Goal: Task Accomplishment & Management: Complete application form

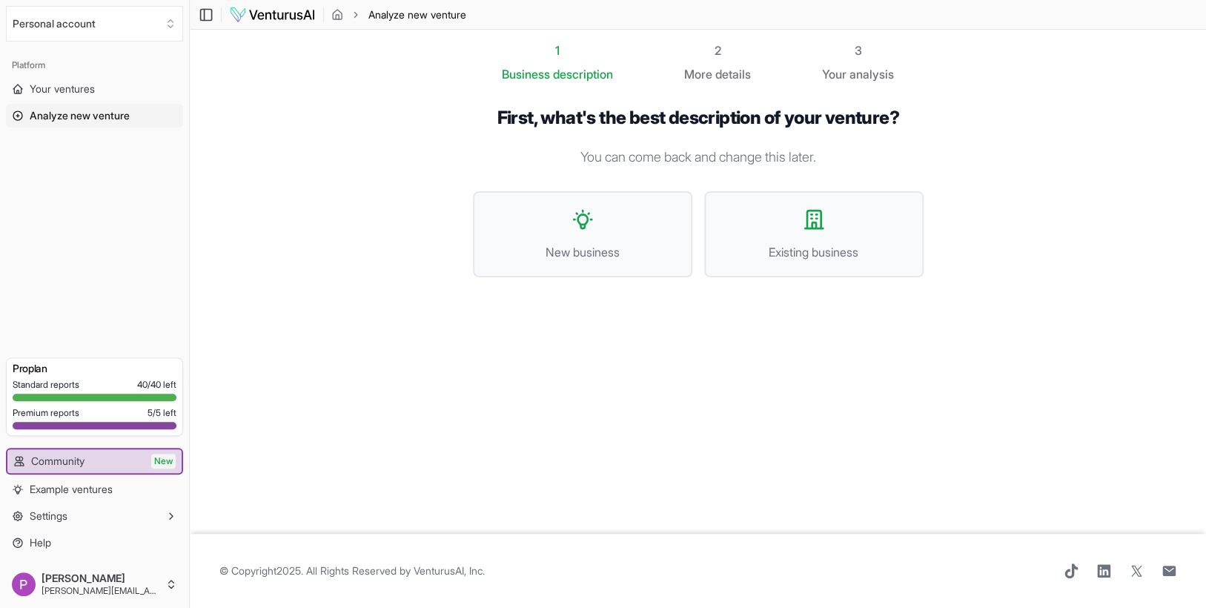
click at [590, 223] on icon at bounding box center [583, 220] width 24 height 24
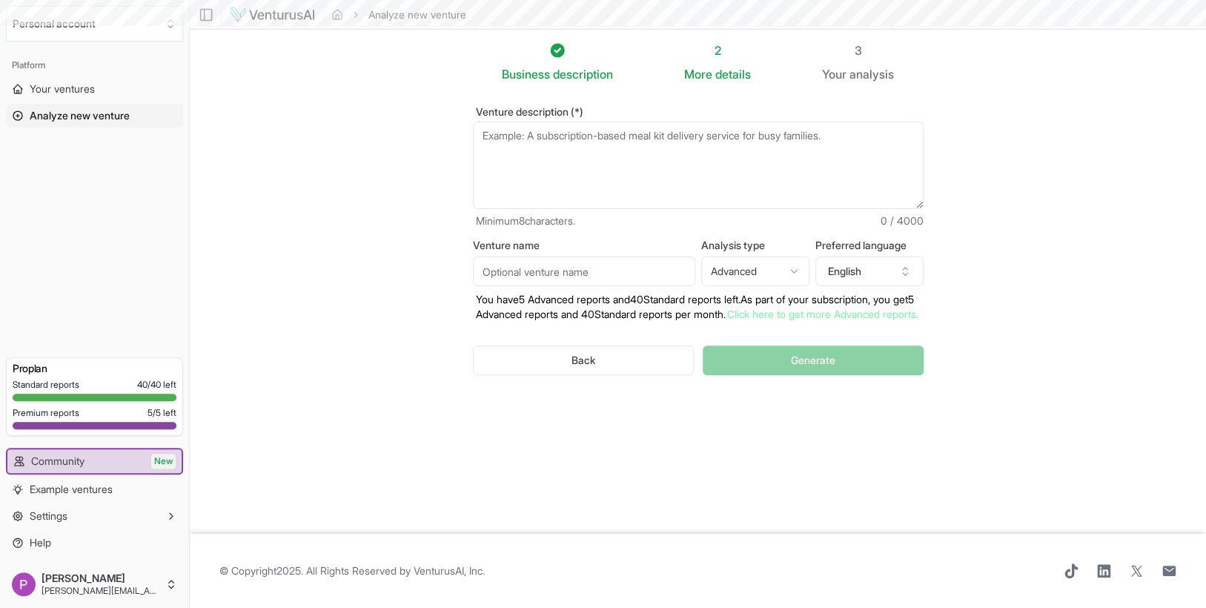
click at [560, 140] on textarea "Venture description (*)" at bounding box center [698, 165] width 451 height 87
type textarea "LoreMipsum.do - Sitametconse Adipiscin Elitsedd Eiusmo Temporinc UtlaBoreet.do …"
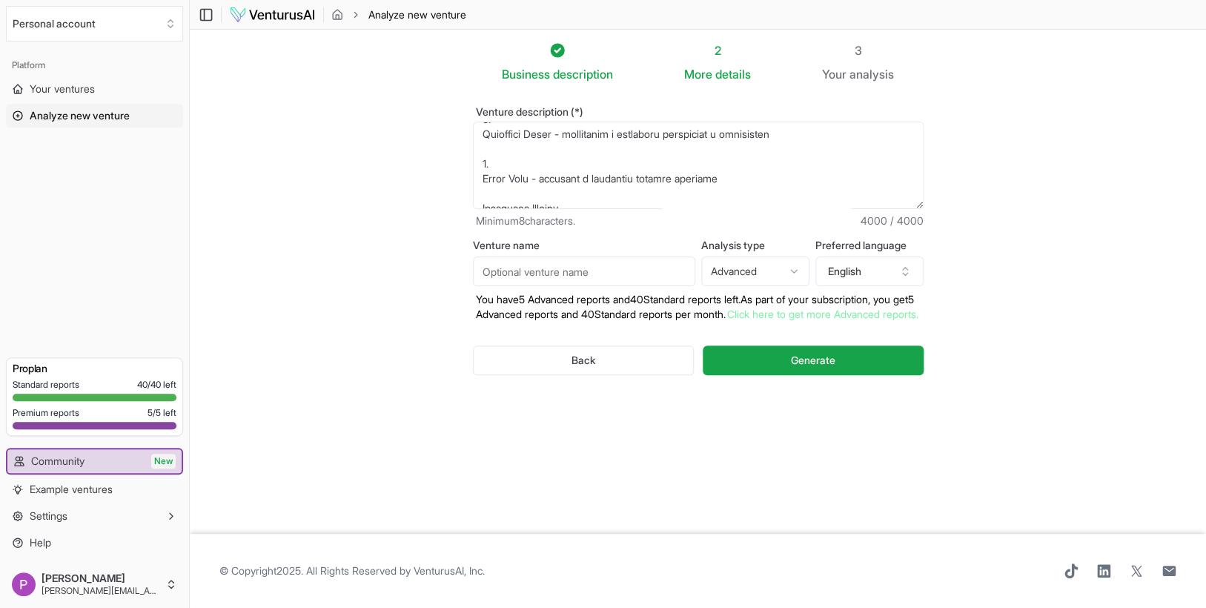
scroll to position [2768, 0]
click at [536, 193] on textarea "Venture description (*)" at bounding box center [698, 165] width 451 height 87
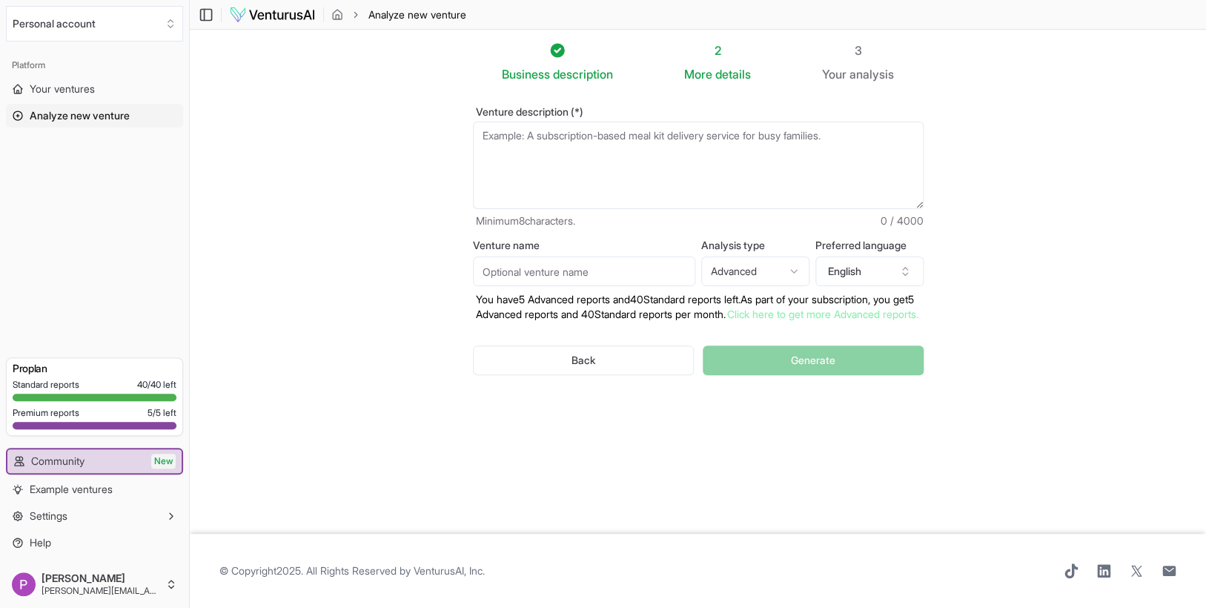
scroll to position [0, 0]
click at [661, 138] on textarea "Venture description (*)" at bounding box center [698, 165] width 451 height 87
paste textarea "Loremipsumdo sit am Consectetu.ad elit seddo Eiusmodte incid utlabo etdolor mag…"
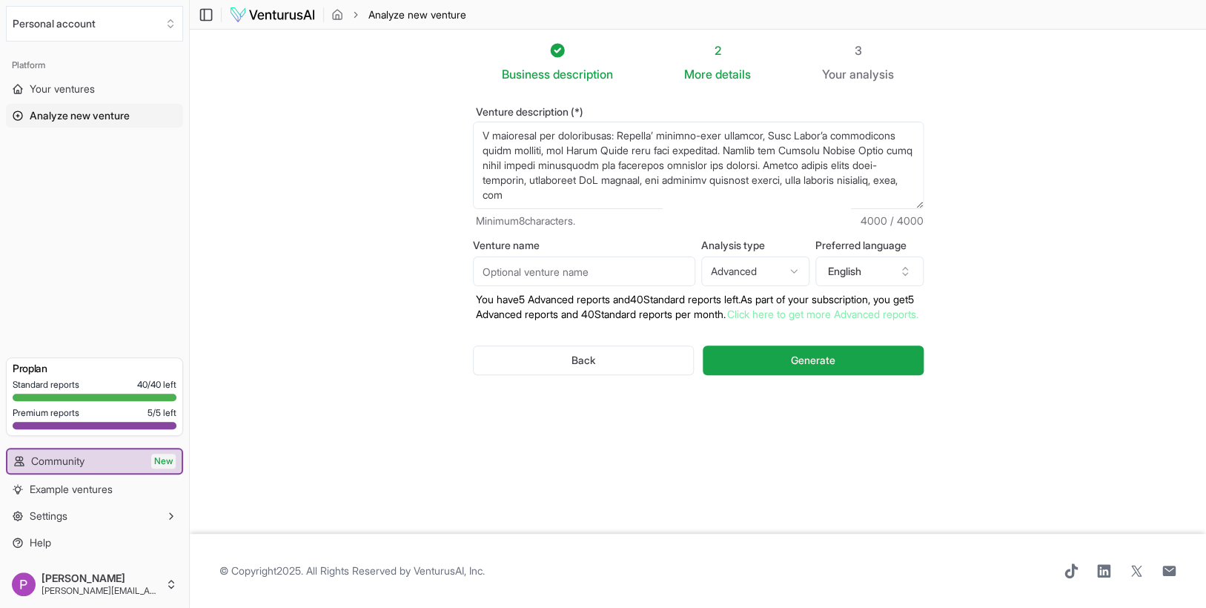
scroll to position [949, 0]
type textarea "Loremipsumdo sit am Consectetu.ad elit seddo Eiusmodte incid utlabo etdolor mag…"
click at [668, 153] on textarea "Venture description (*)" at bounding box center [698, 165] width 451 height 87
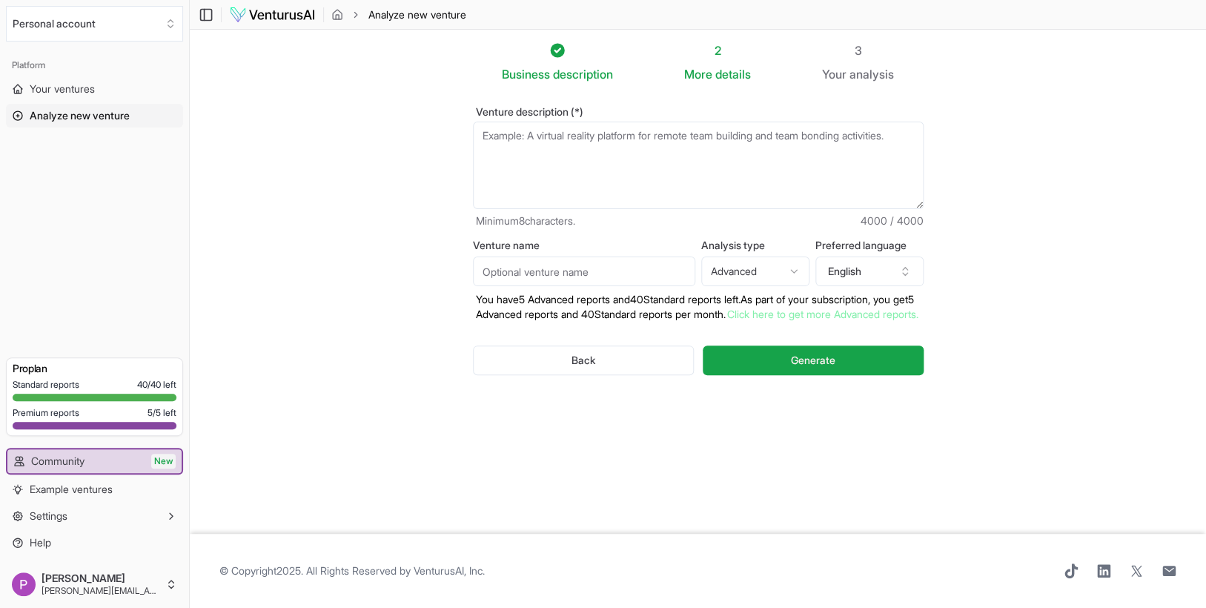
scroll to position [0, 0]
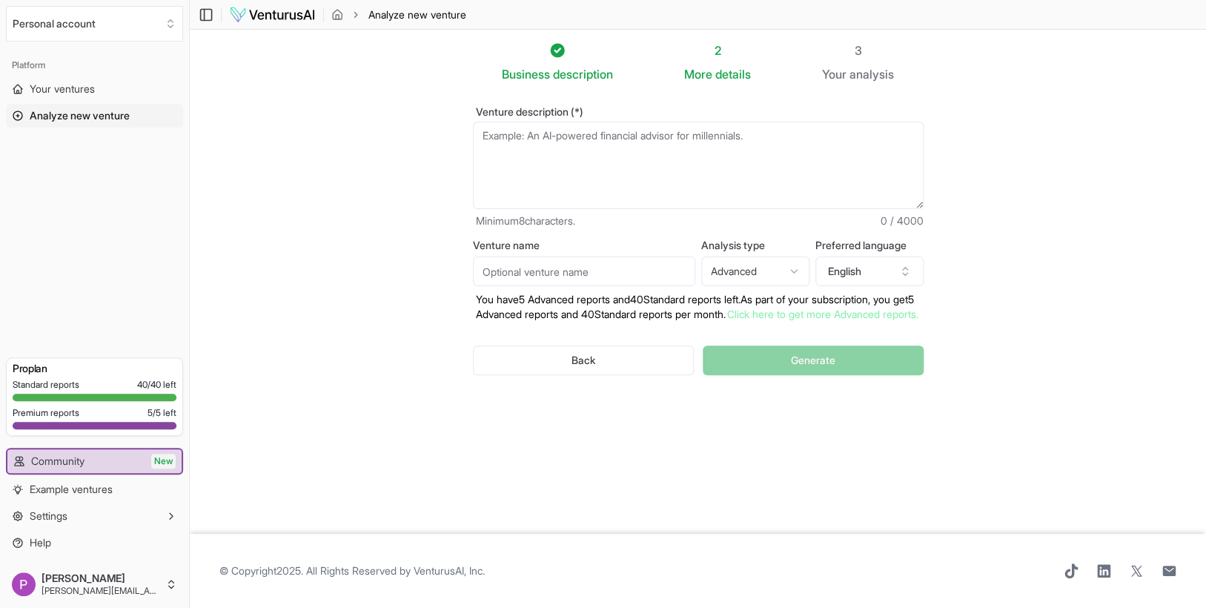
paste textarea "LoreMipsum.do - Sitametconse adipiscing elitseddo eiusmodt incid utl etdolor Ma…"
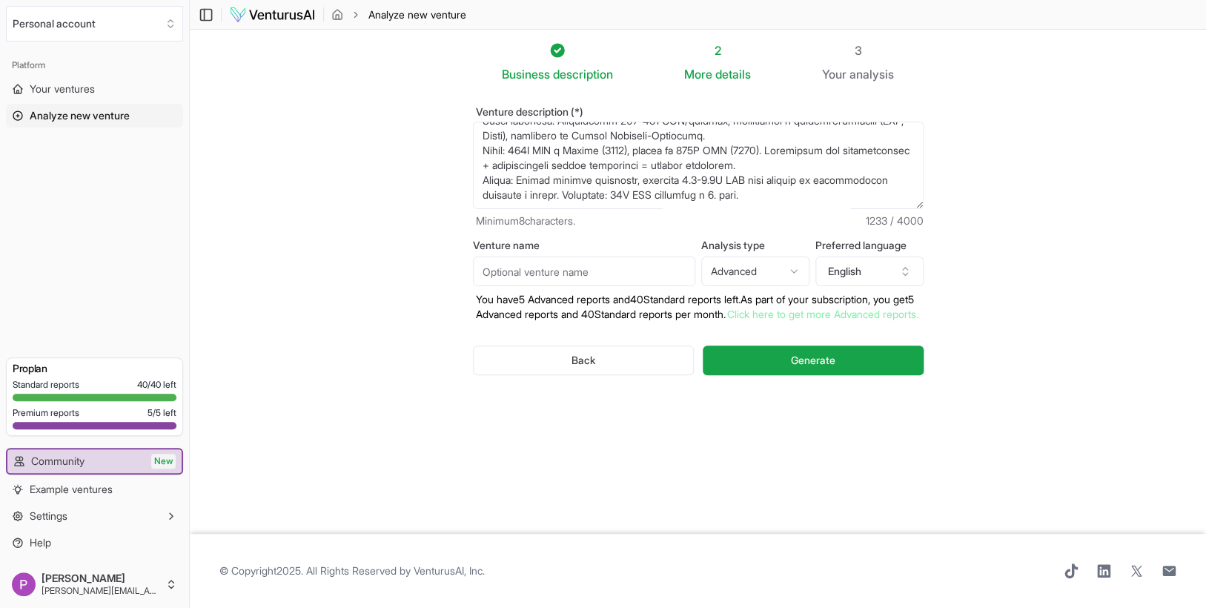
scroll to position [237, 0]
type textarea "LoreMipsum.do - Sitametconse adipiscing elitseddo eiusmodt incid utl etdolor Ma…"
click at [600, 271] on input "Venture name" at bounding box center [584, 271] width 222 height 30
click at [728, 274] on html "Personal account Platform Your ventures Analyze new venture Get started for fre…" at bounding box center [603, 304] width 1206 height 608
click at [730, 272] on html "Personal account Platform Your ventures Analyze new venture Get started for fre…" at bounding box center [603, 304] width 1206 height 608
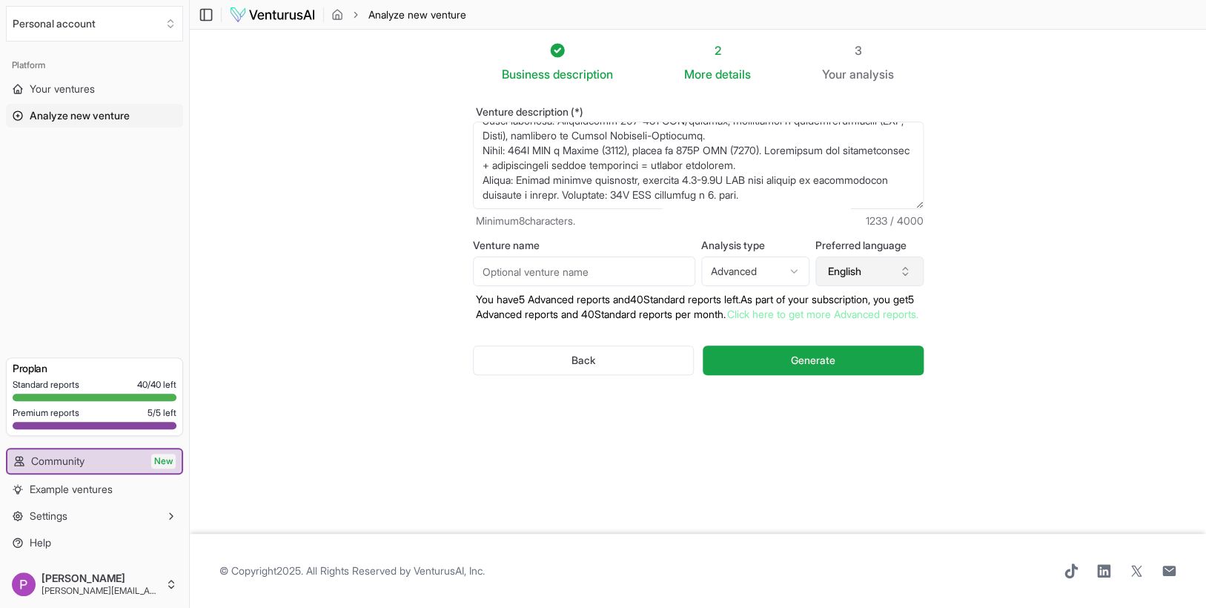
click at [842, 271] on button "English" at bounding box center [869, 271] width 108 height 30
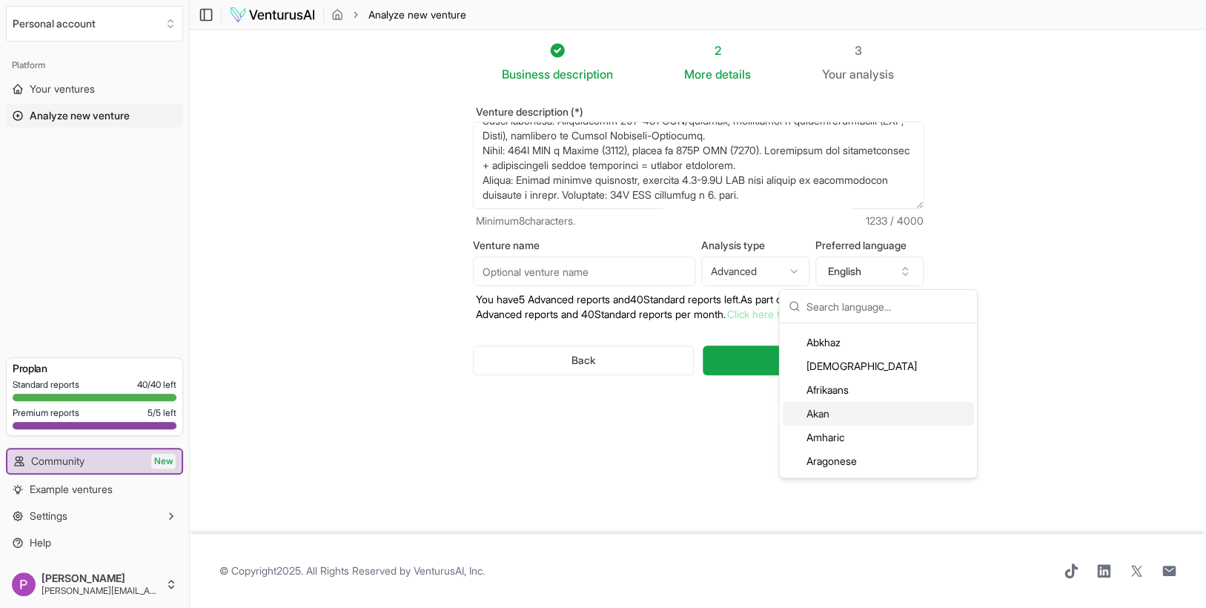
scroll to position [20, 0]
click at [829, 303] on input "text" at bounding box center [888, 306] width 162 height 33
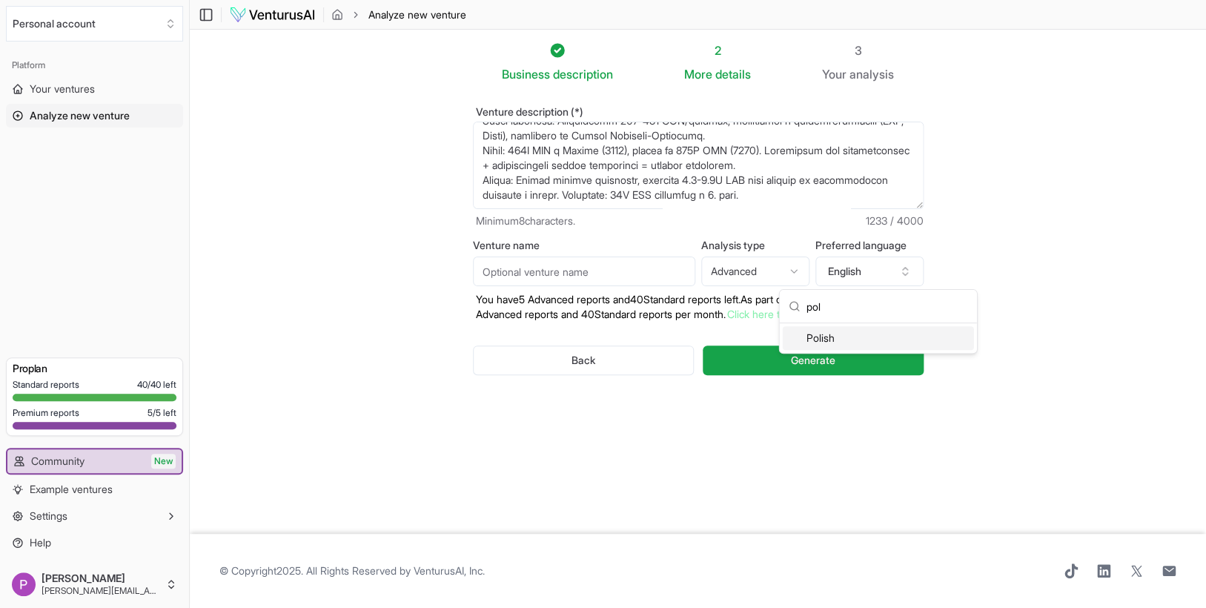
type input "pol"
click at [830, 337] on div "Polish" at bounding box center [878, 338] width 191 height 24
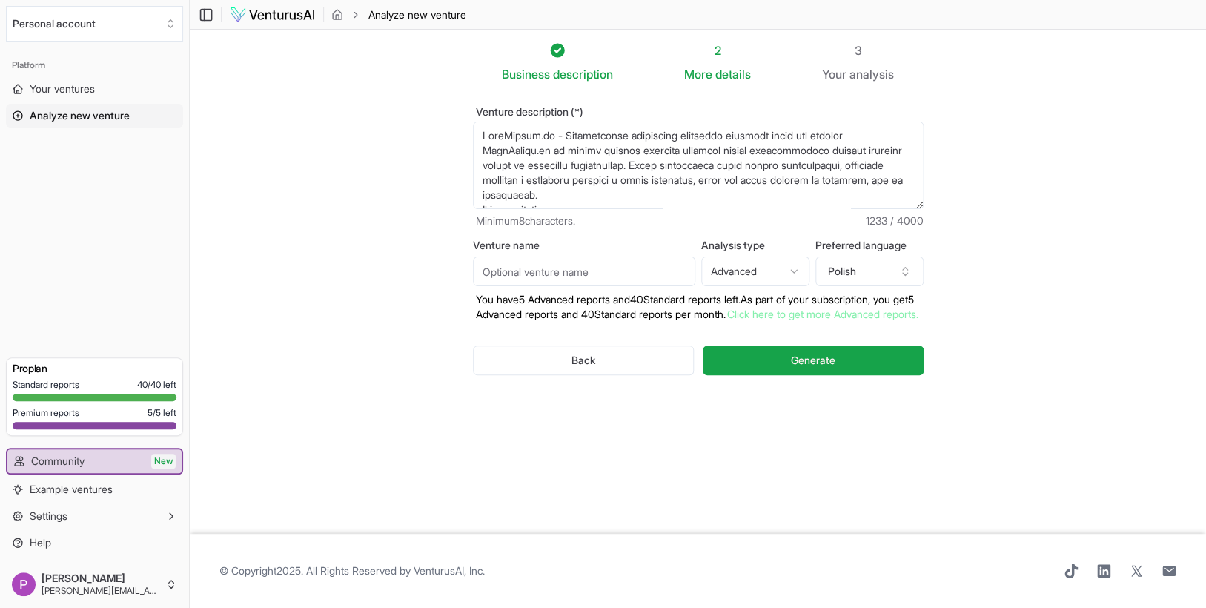
scroll to position [237, 0]
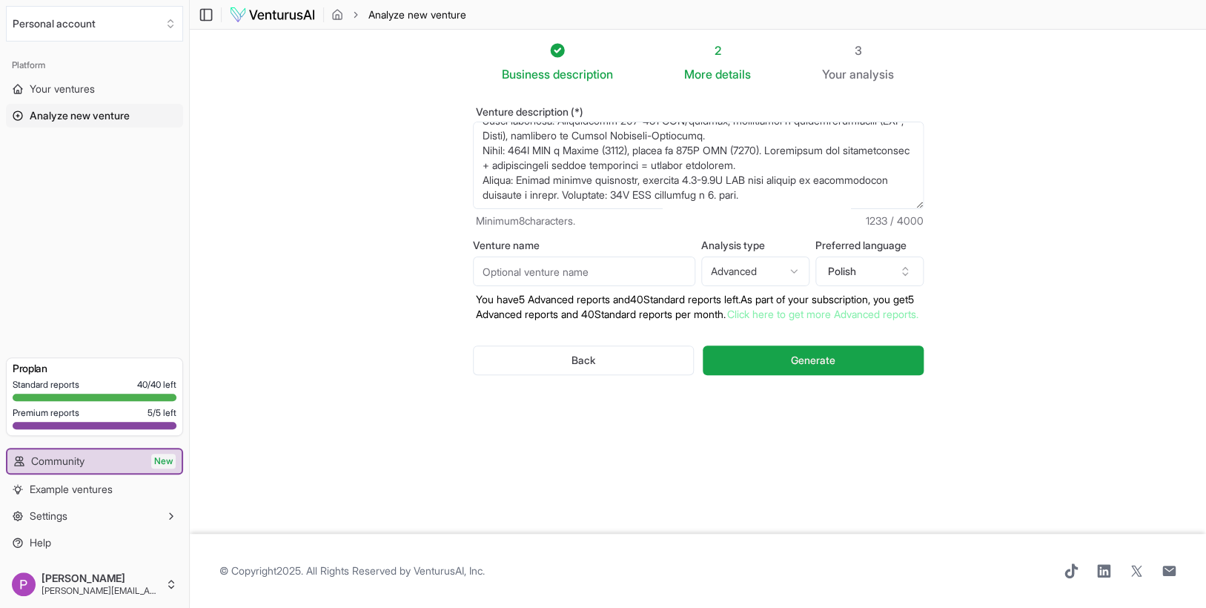
click at [835, 375] on button "Generate" at bounding box center [813, 360] width 220 height 30
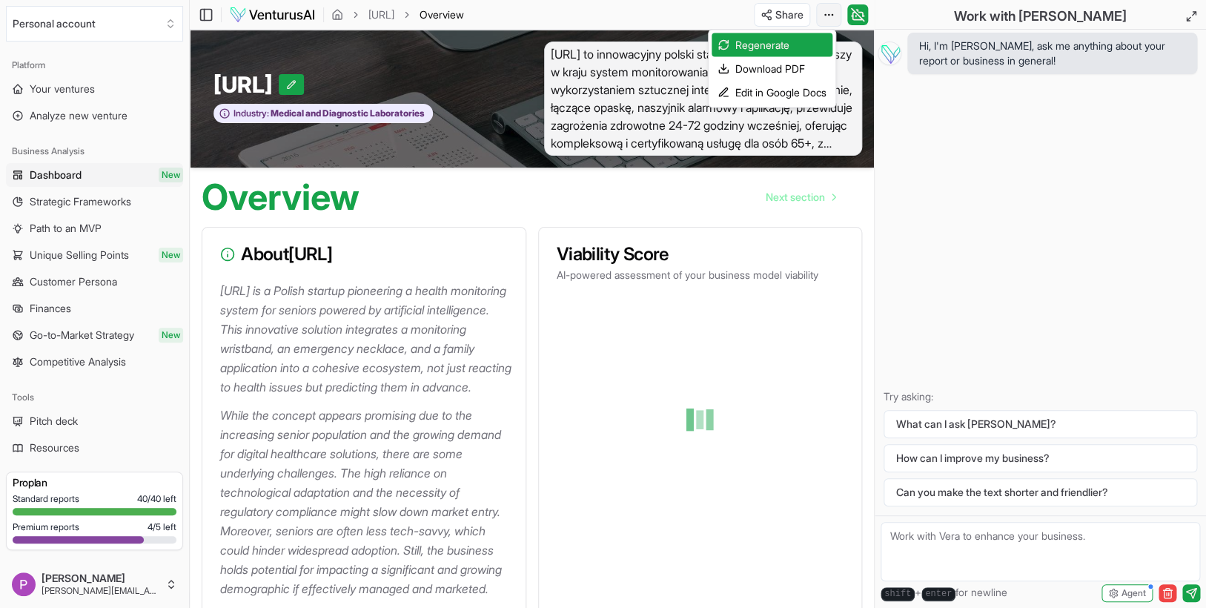
click at [833, 16] on html "Personal account Platform Your ventures Analyze new venture Business Analysis D…" at bounding box center [603, 304] width 1206 height 608
click at [766, 93] on div "Edit in Google Docs" at bounding box center [772, 93] width 121 height 24
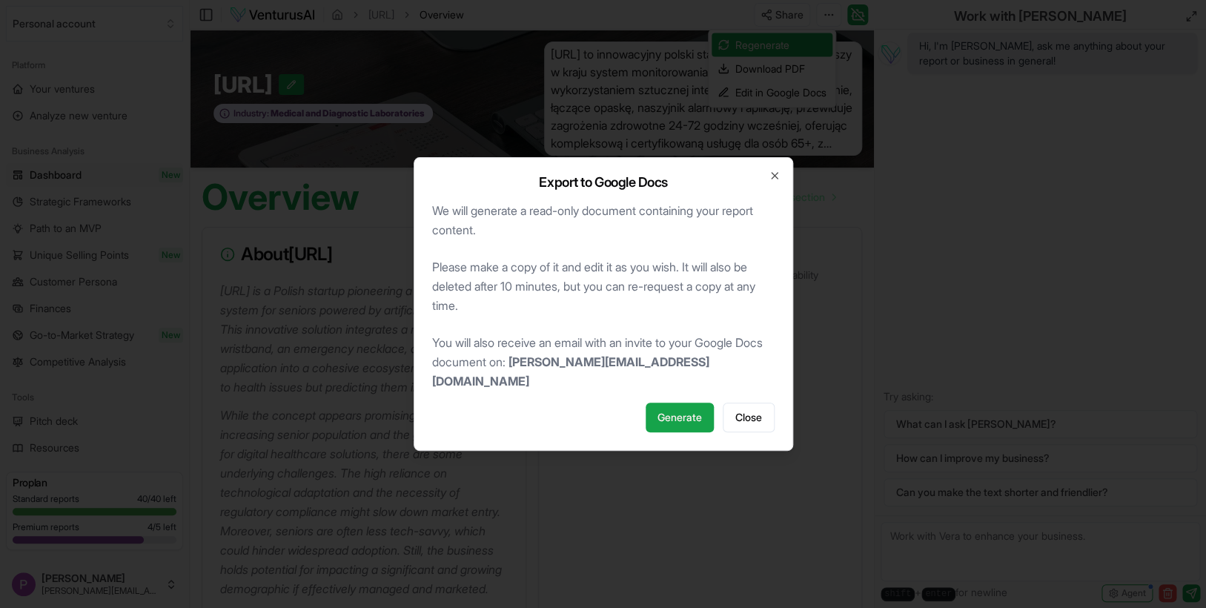
click at [682, 410] on span "Generate" at bounding box center [680, 417] width 44 height 15
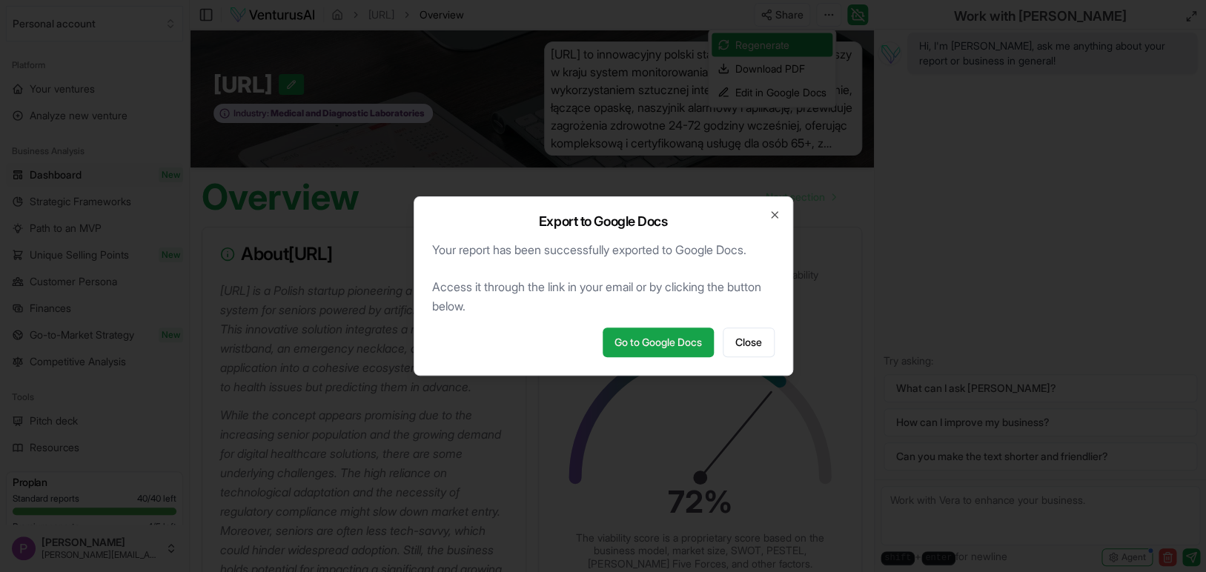
click at [683, 325] on div "Export to Google Docs Your report has been successfully exported to Google Docs…" at bounding box center [604, 285] width 380 height 179
click at [683, 340] on link "Go to Google Docs" at bounding box center [658, 343] width 111 height 30
drag, startPoint x: 393, startPoint y: 299, endPoint x: 406, endPoint y: 296, distance: 12.9
click at [393, 299] on div at bounding box center [603, 286] width 1206 height 572
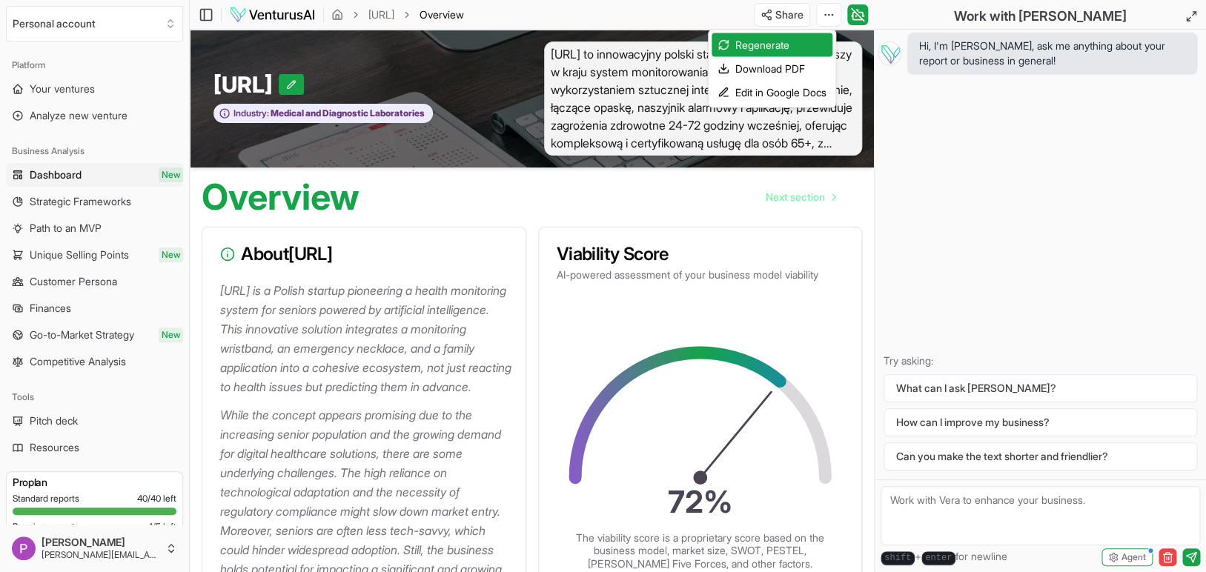
click at [436, 262] on html "Personal account Platform Your ventures Analyze new venture Business Analysis D…" at bounding box center [603, 286] width 1206 height 572
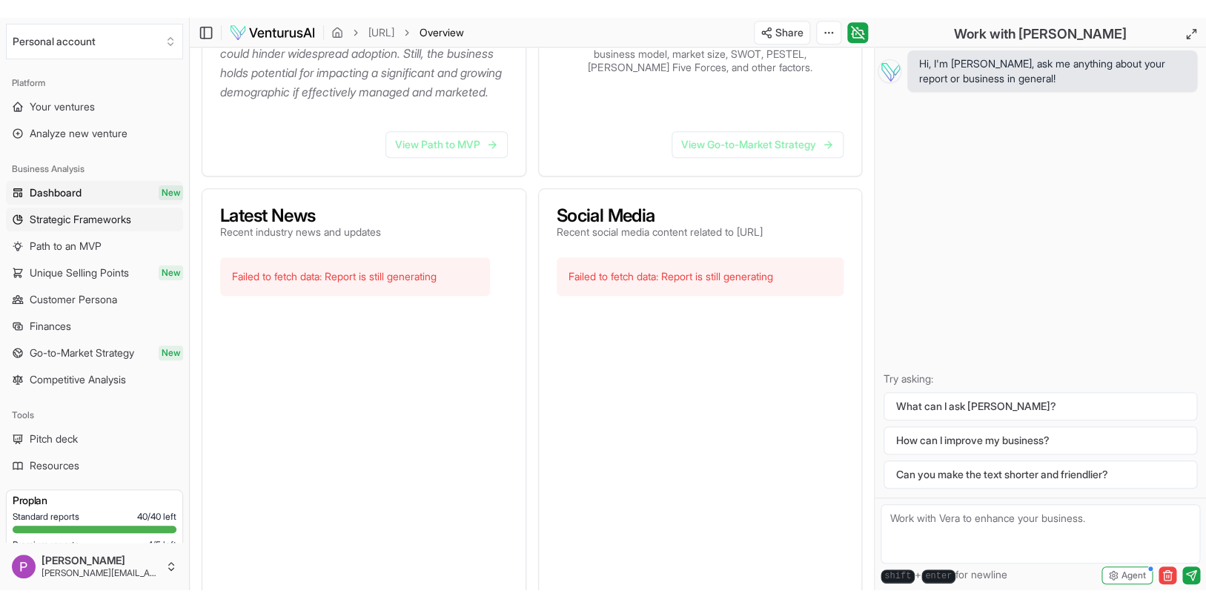
scroll to position [475, 0]
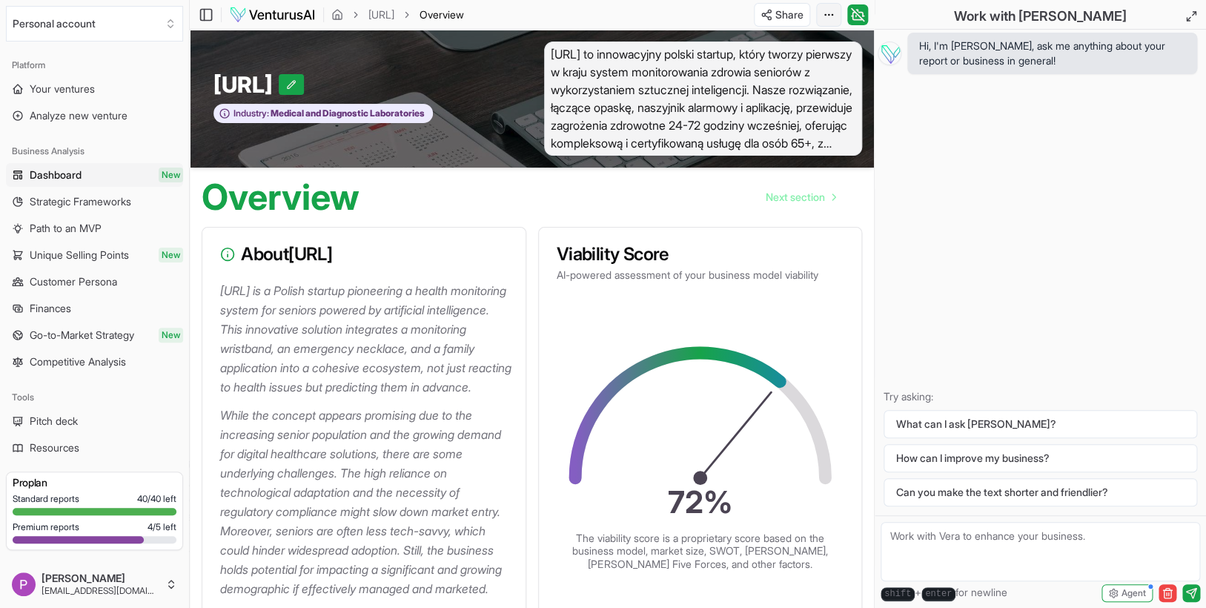
click at [829, 15] on html "We value your privacy We use cookies to enhance your browsing experience, serve…" at bounding box center [603, 304] width 1206 height 608
click at [775, 93] on div "Edit in Google Docs" at bounding box center [772, 93] width 121 height 24
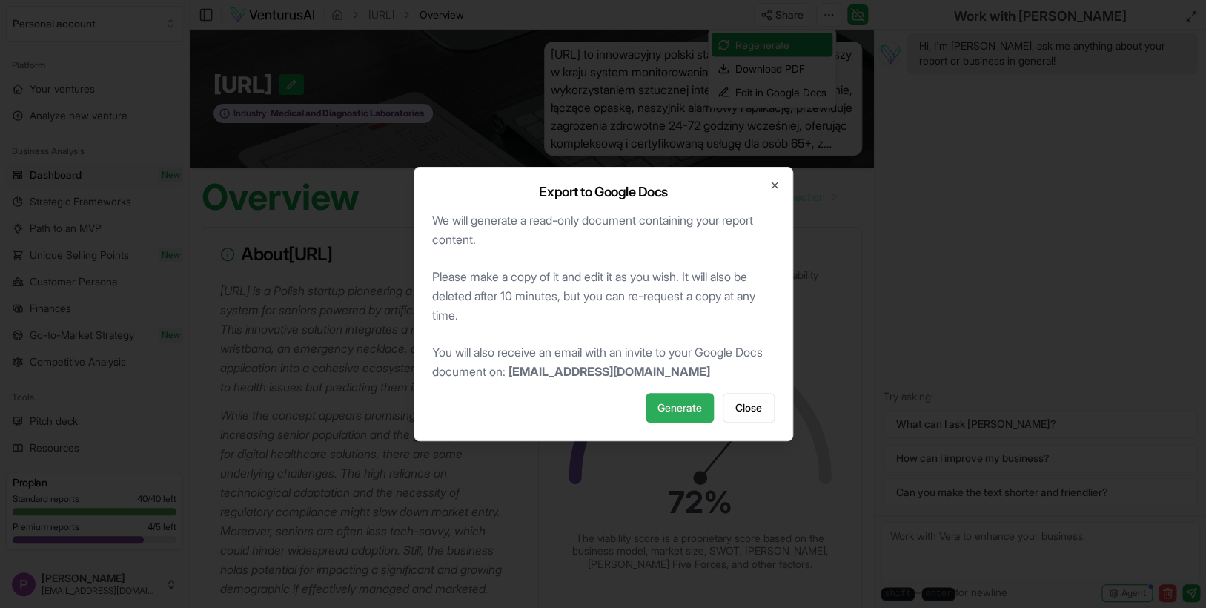
click at [683, 410] on span "Generate" at bounding box center [680, 407] width 44 height 15
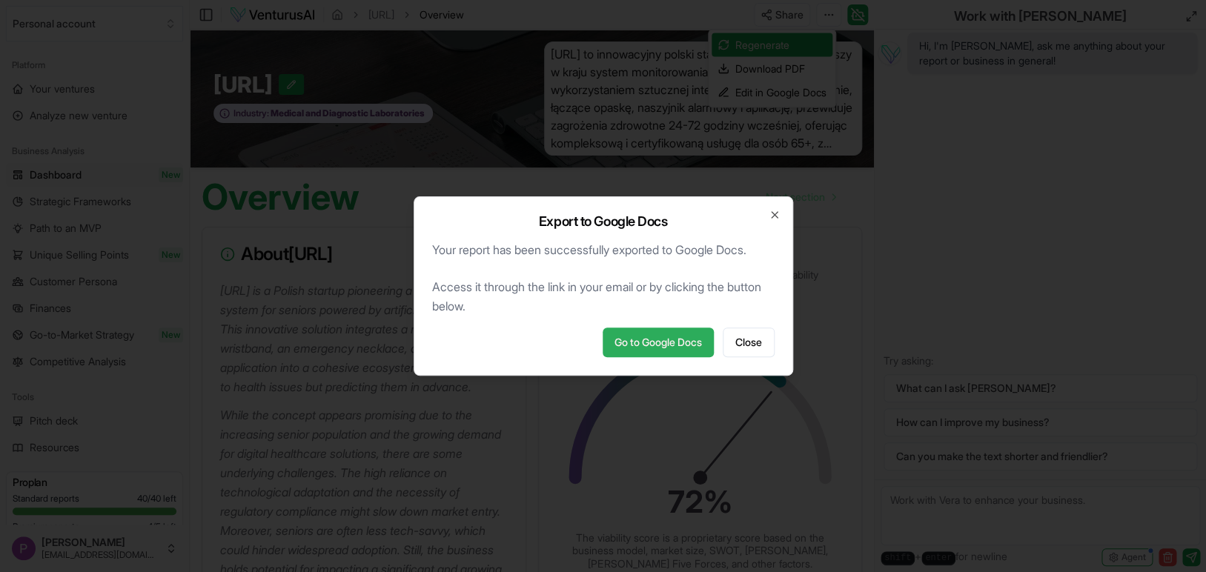
click at [661, 347] on link "Go to Google Docs" at bounding box center [658, 343] width 111 height 30
click at [772, 219] on icon "button" at bounding box center [775, 215] width 12 height 12
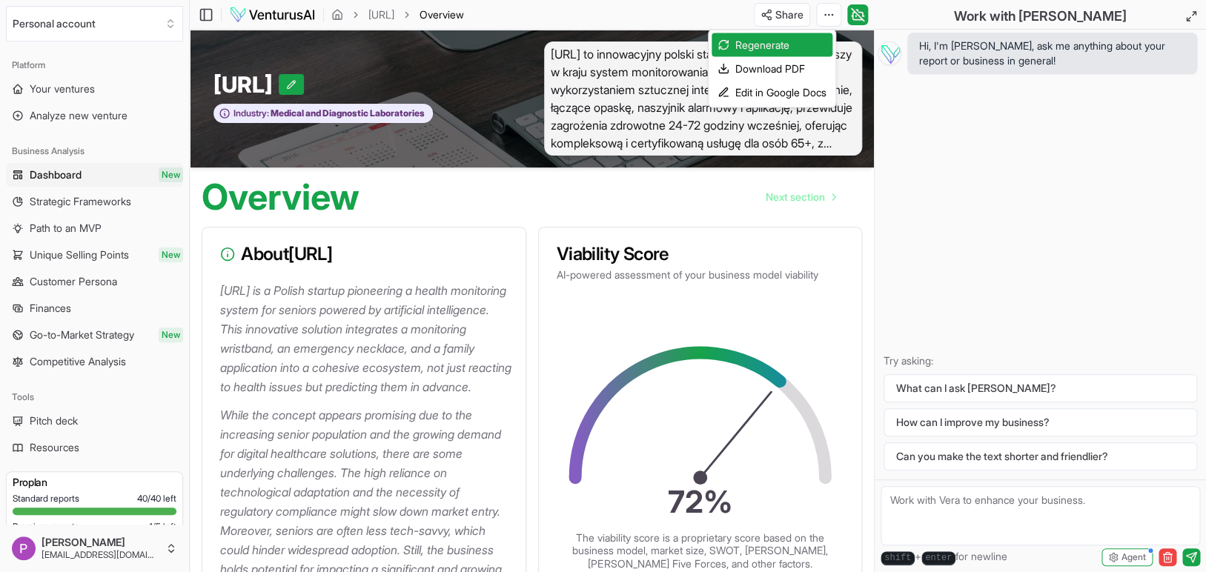
click at [504, 265] on html "We value your privacy We use cookies to enhance your browsing experience, serve…" at bounding box center [603, 286] width 1206 height 572
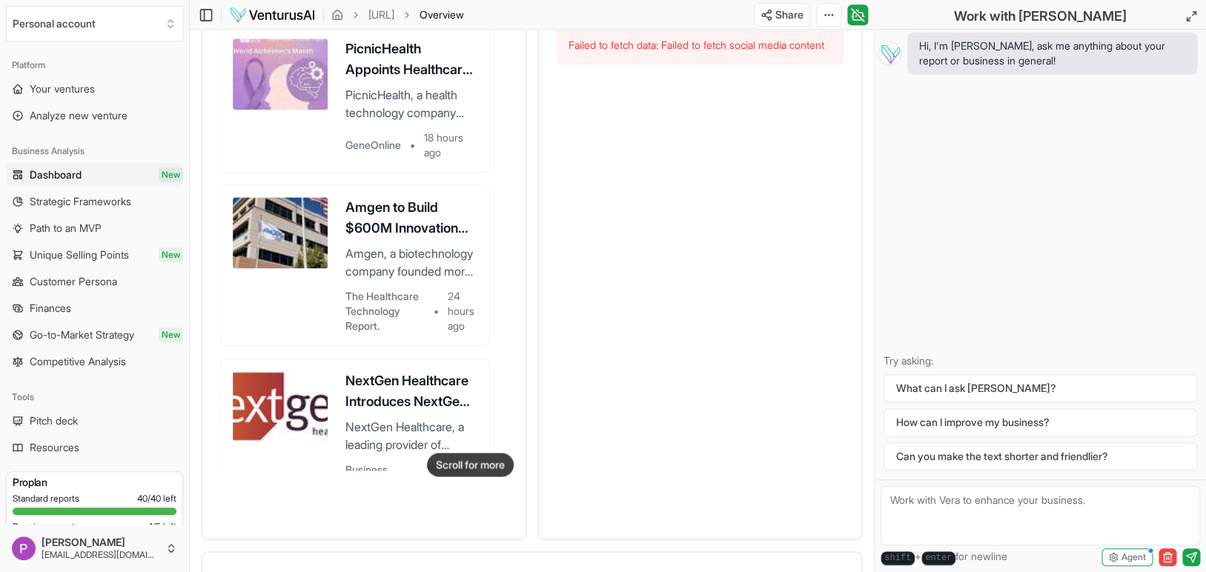
scroll to position [810, 0]
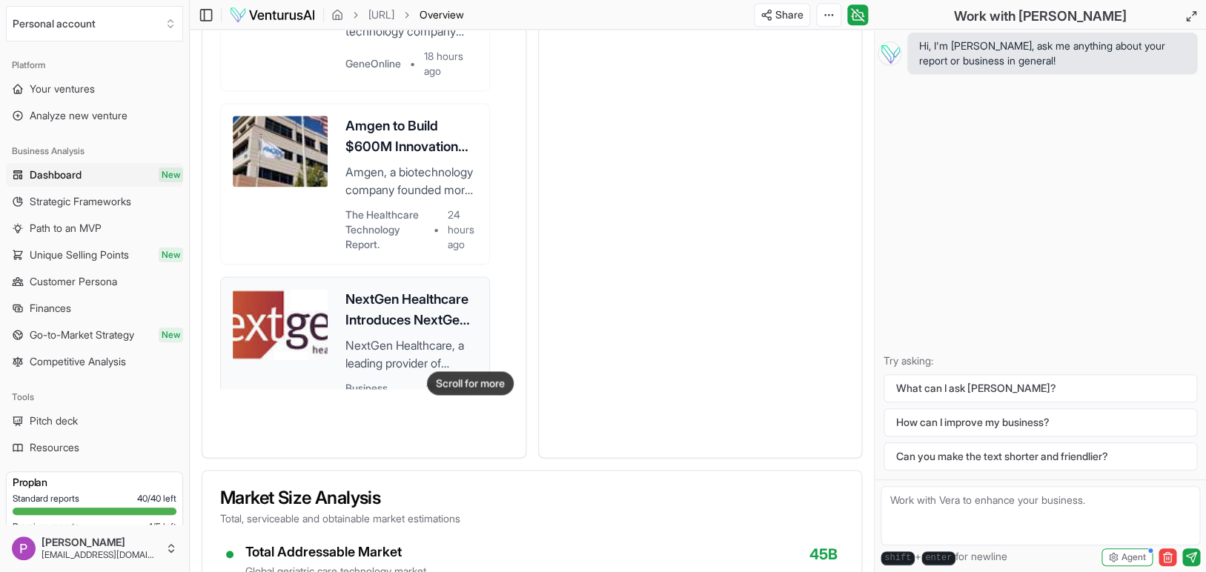
click at [376, 331] on h3 "NextGen Healthcare Introduces NextGen® Navigator, an AI Customer Service Agent …" at bounding box center [411, 310] width 132 height 42
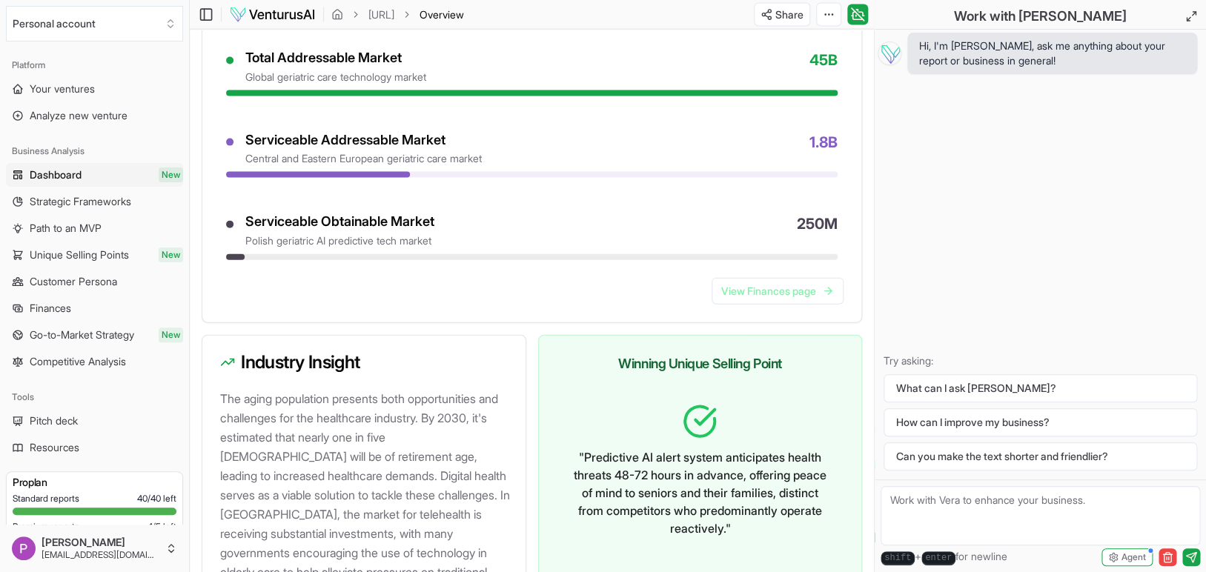
scroll to position [1403, 0]
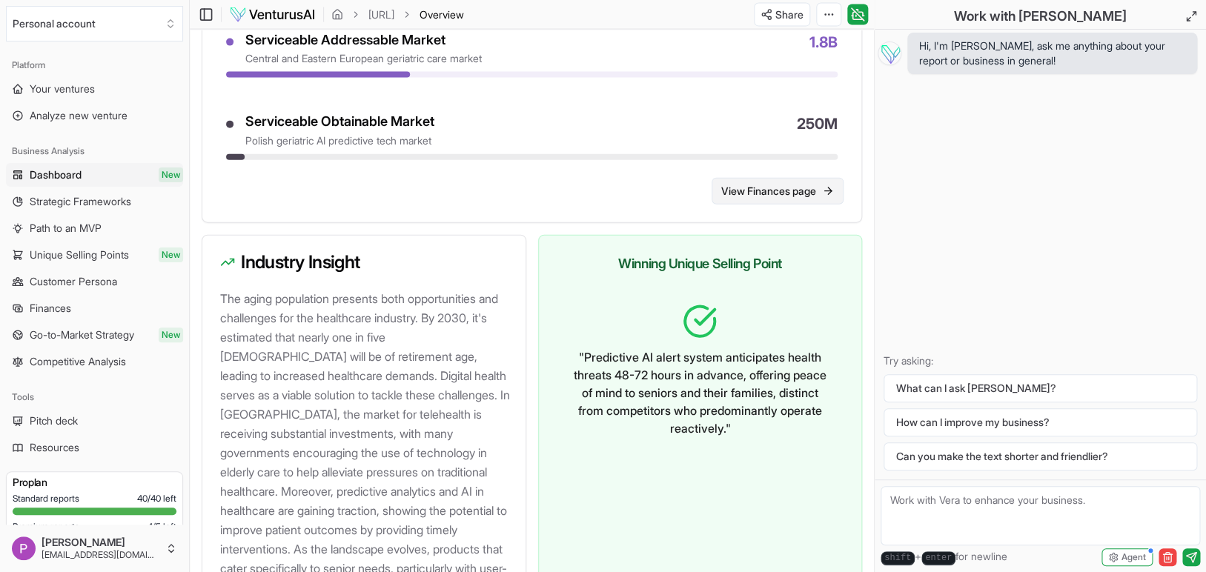
click at [761, 205] on link "View Finances page" at bounding box center [778, 191] width 132 height 27
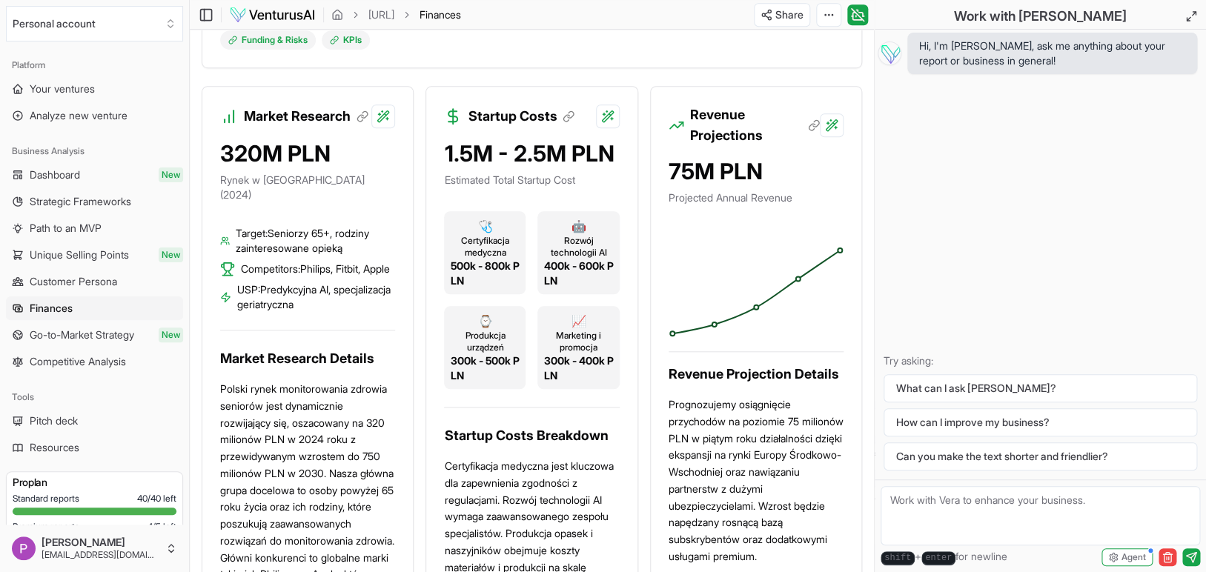
scroll to position [399, 0]
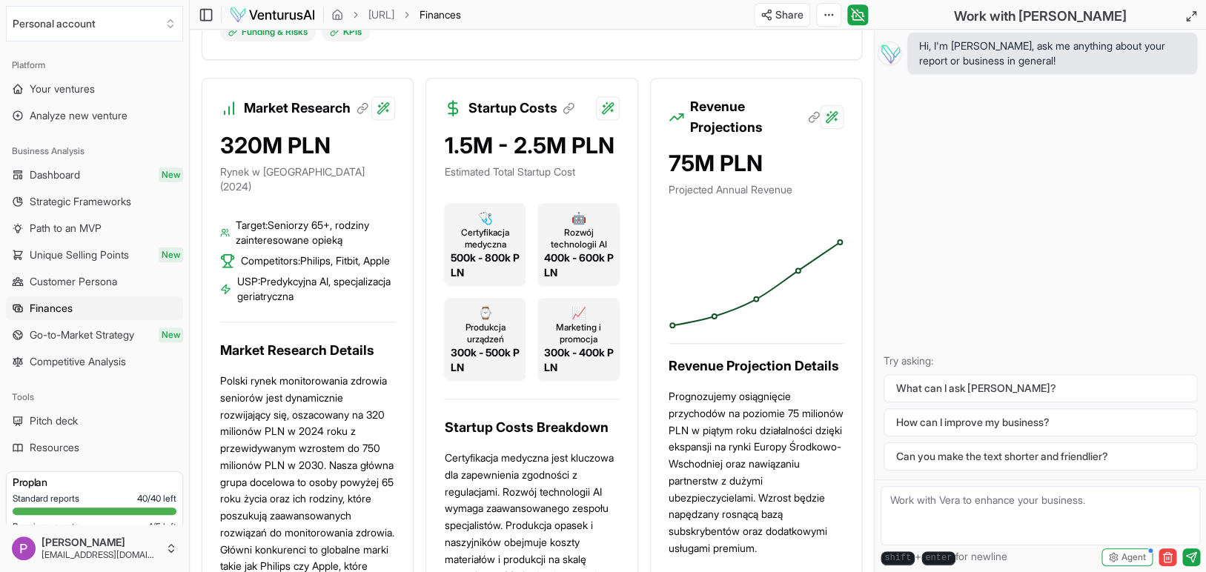
click at [477, 227] on span "Certyfikacja medyczna" at bounding box center [485, 239] width 70 height 24
click at [501, 281] on div "🩺 Certyfikacja medyczna 500k - 800k PLN" at bounding box center [485, 244] width 82 height 83
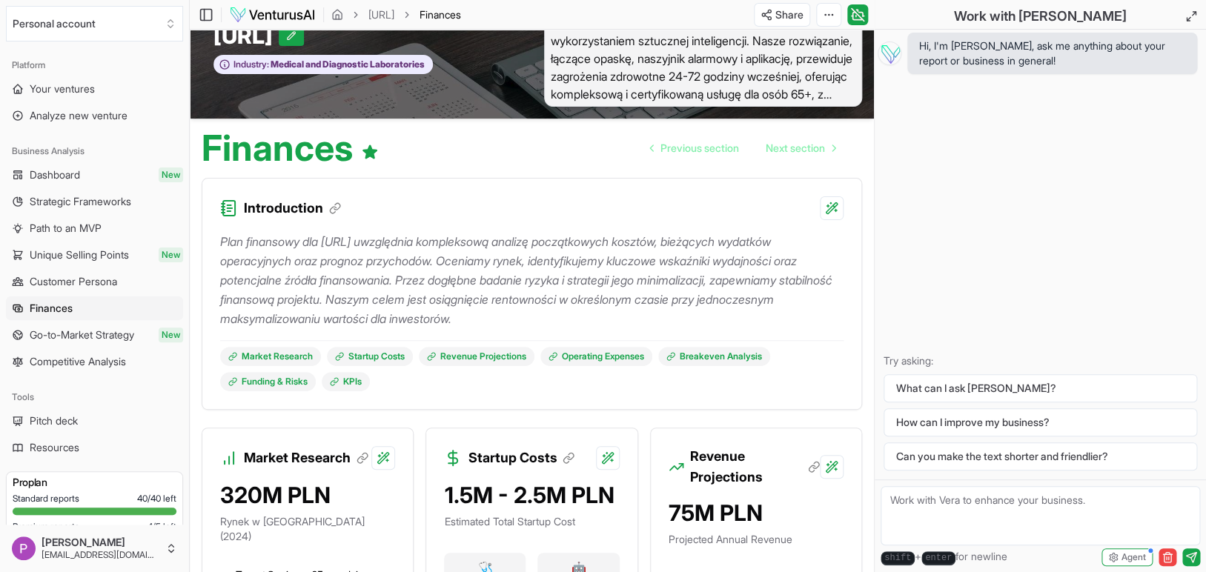
scroll to position [56, 0]
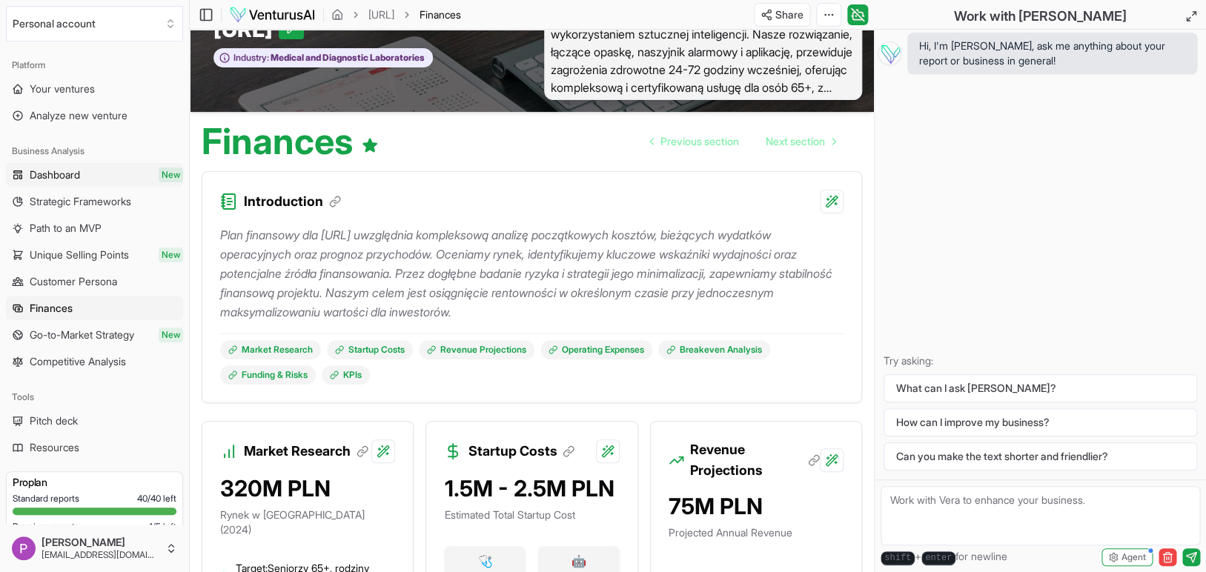
click at [69, 176] on span "Dashboard" at bounding box center [55, 175] width 50 height 15
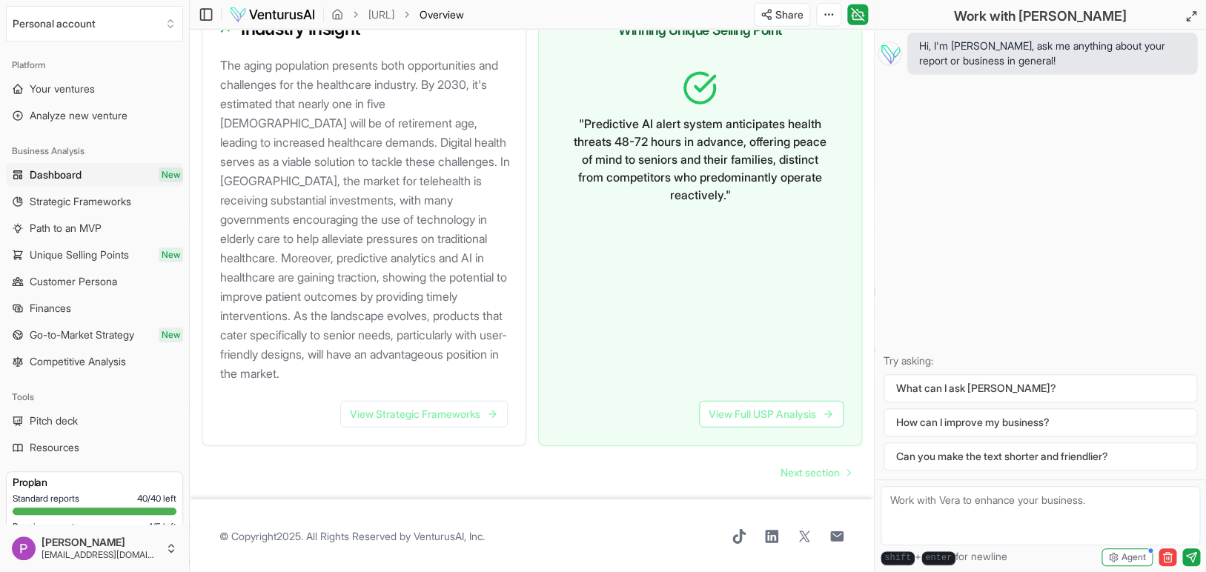
scroll to position [1638, 0]
click at [131, 202] on span "Strategic Frameworks" at bounding box center [81, 201] width 102 height 15
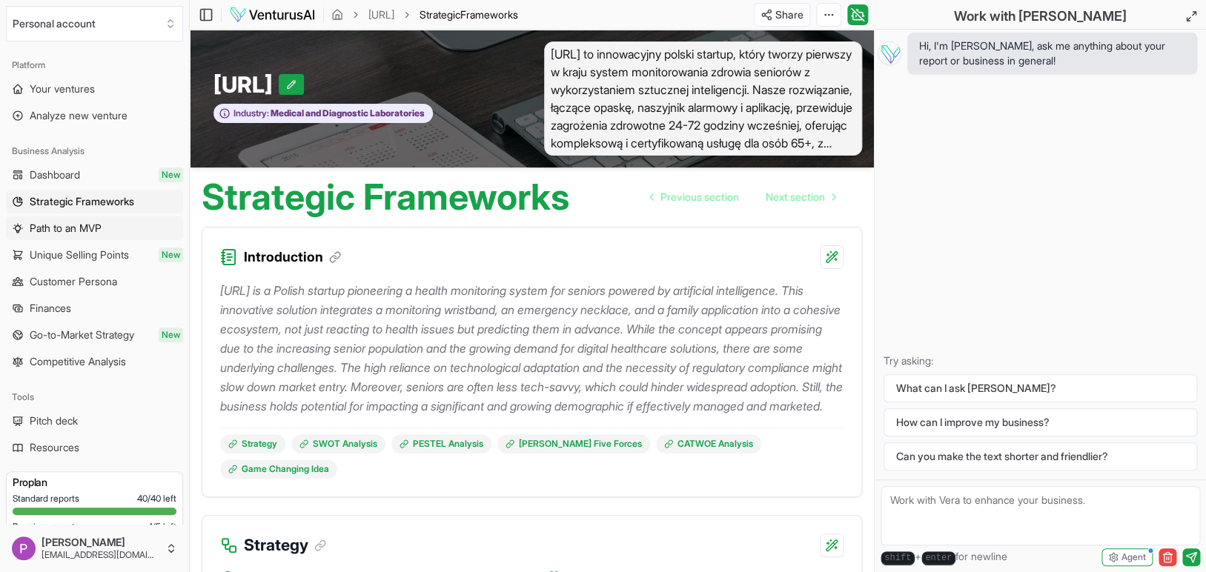
click at [102, 229] on span "Path to an MVP" at bounding box center [66, 228] width 72 height 15
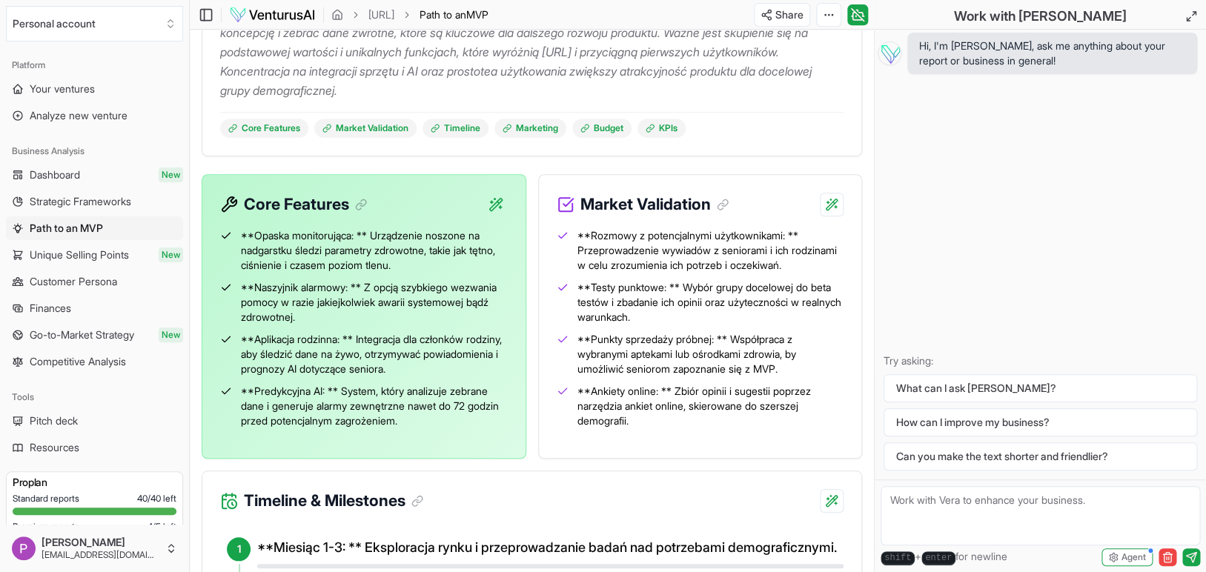
scroll to position [292, 0]
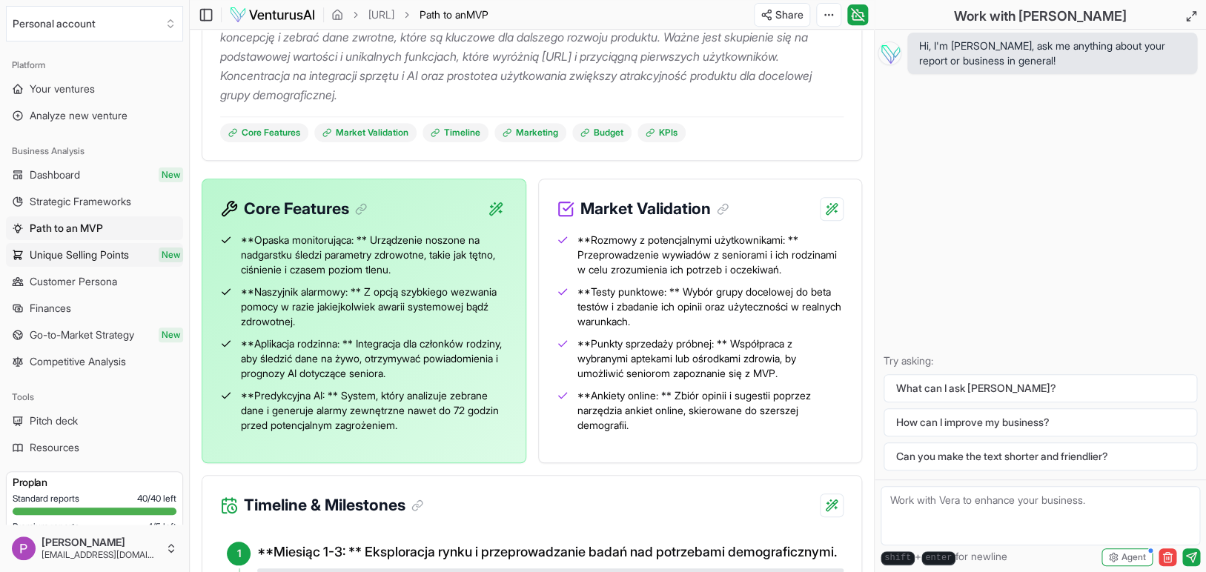
click at [87, 262] on span "Unique Selling Points" at bounding box center [79, 255] width 99 height 15
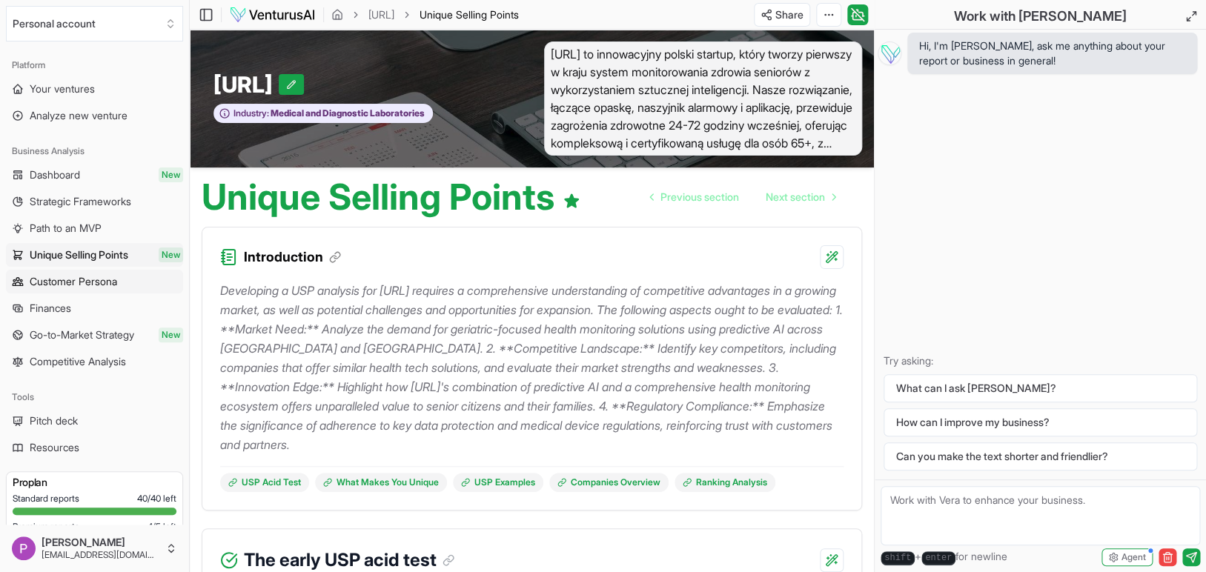
click at [96, 282] on span "Customer Persona" at bounding box center [73, 281] width 87 height 15
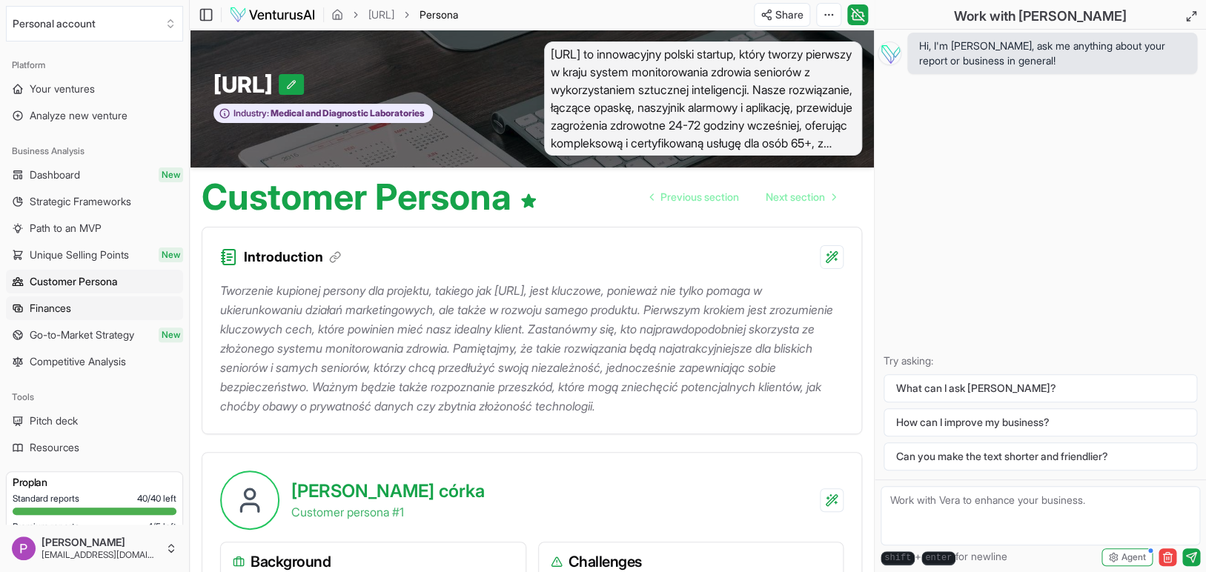
click at [83, 307] on link "Finances" at bounding box center [94, 309] width 177 height 24
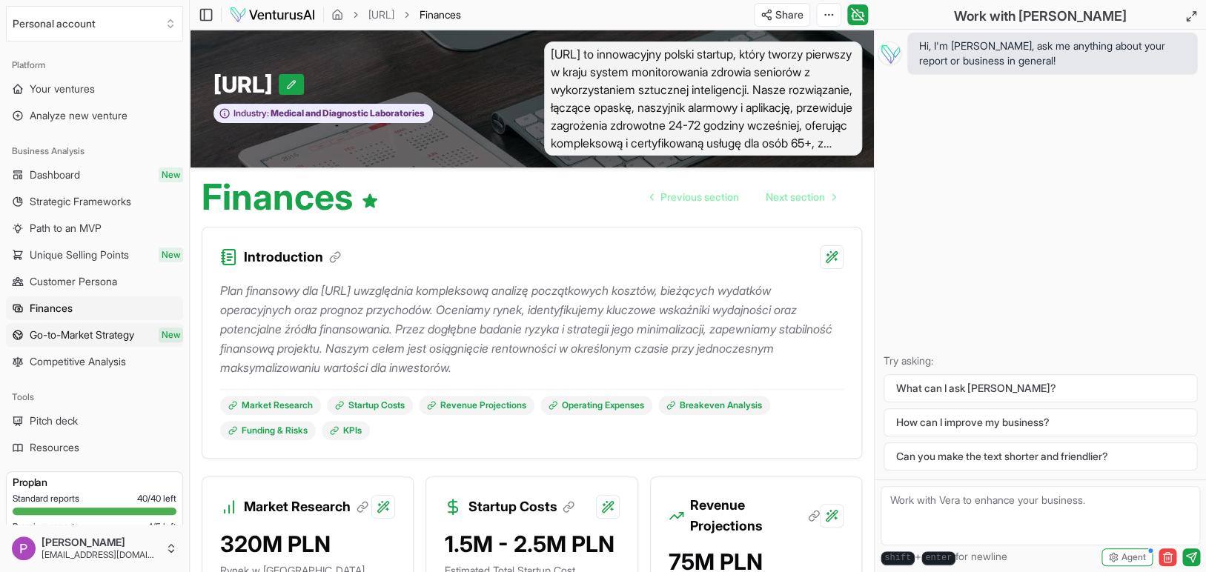
click at [122, 345] on link "Go-to-Market Strategy New" at bounding box center [94, 335] width 177 height 24
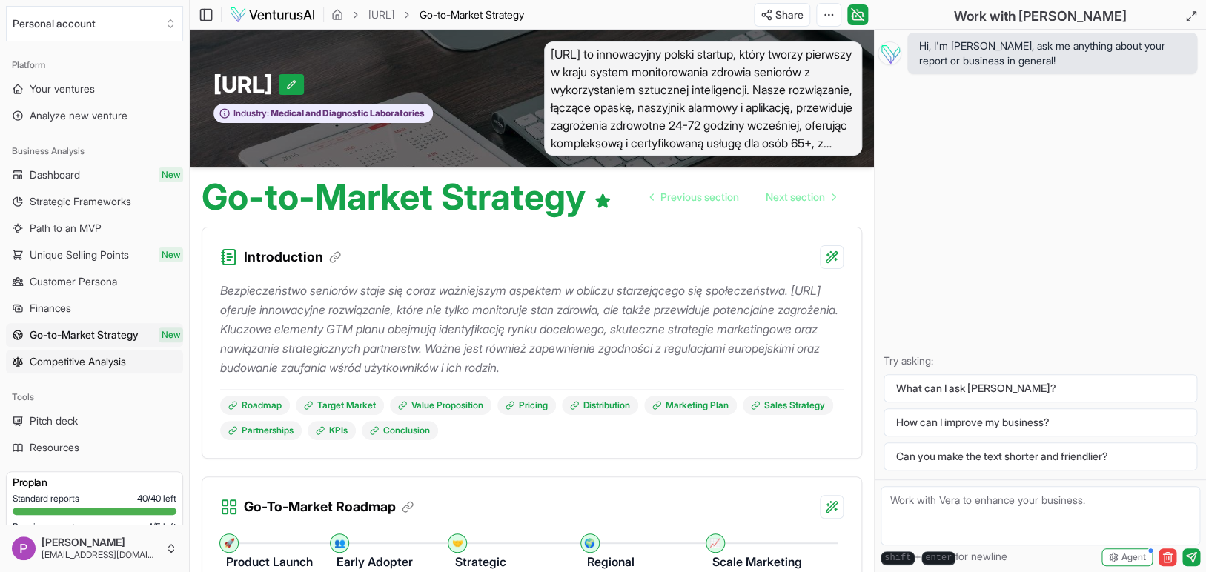
click at [116, 360] on span "Competitive Analysis" at bounding box center [78, 361] width 96 height 15
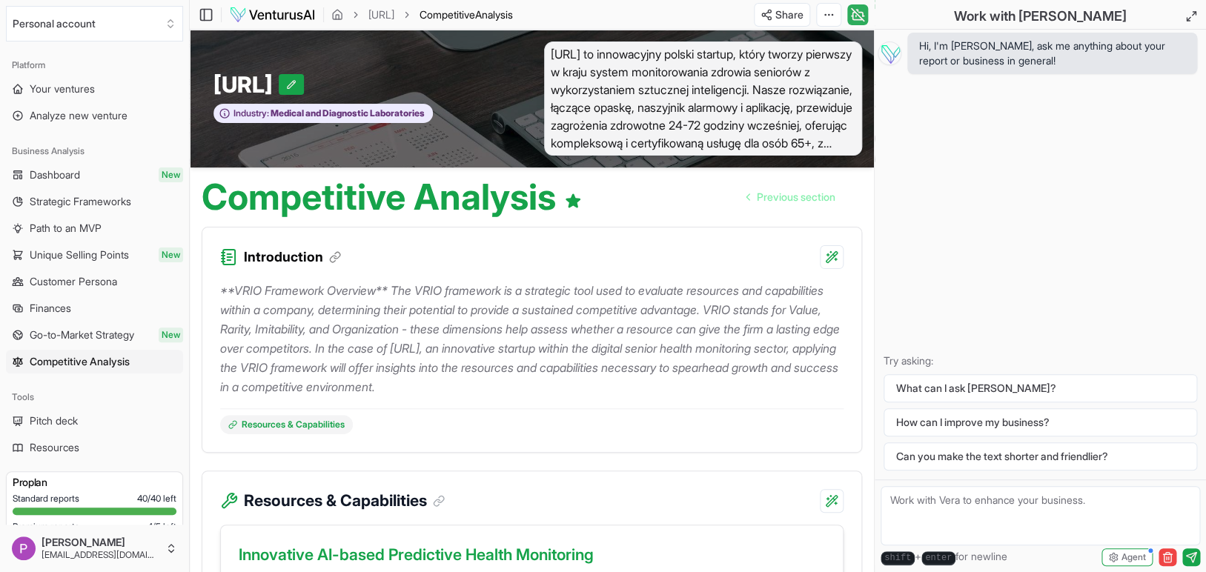
click at [863, 16] on icon at bounding box center [863, 16] width 1 height 0
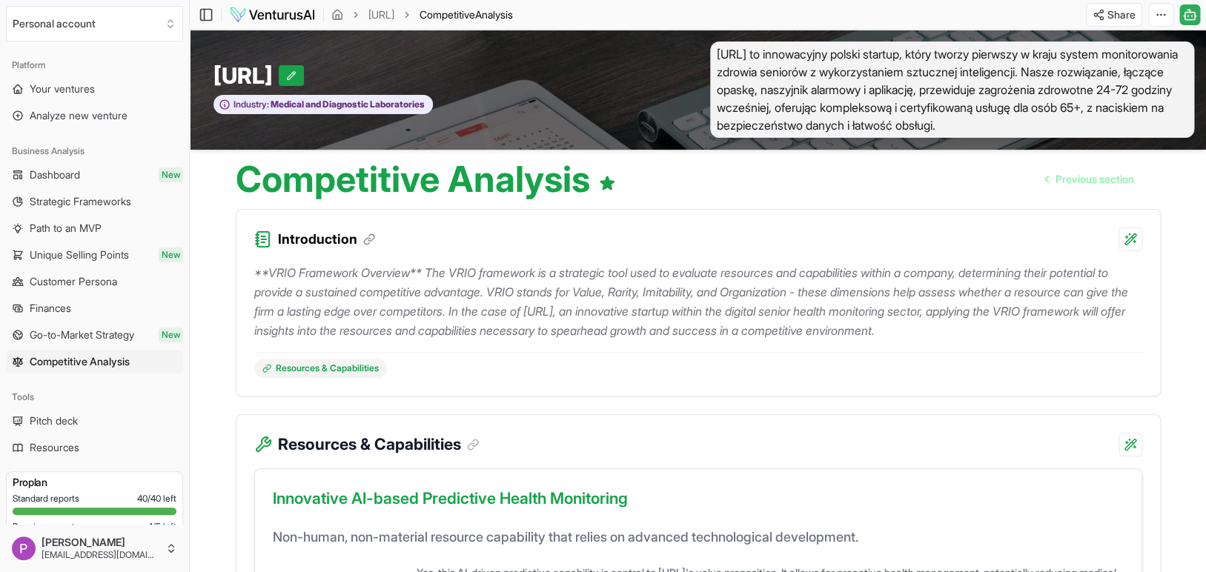
click at [1191, 16] on icon at bounding box center [1189, 15] width 15 height 18
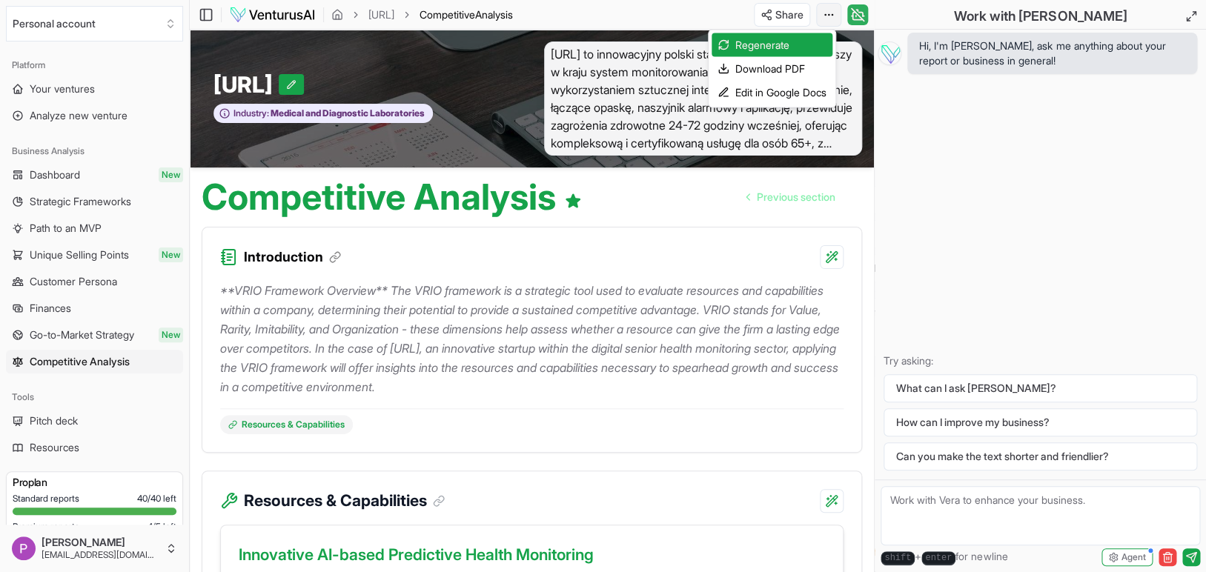
click at [827, 19] on html "We value your privacy We use cookies to enhance your browsing experience, serve…" at bounding box center [603, 286] width 1206 height 572
click at [694, 25] on html "We value your privacy We use cookies to enhance your browsing experience, serve…" at bounding box center [603, 286] width 1206 height 572
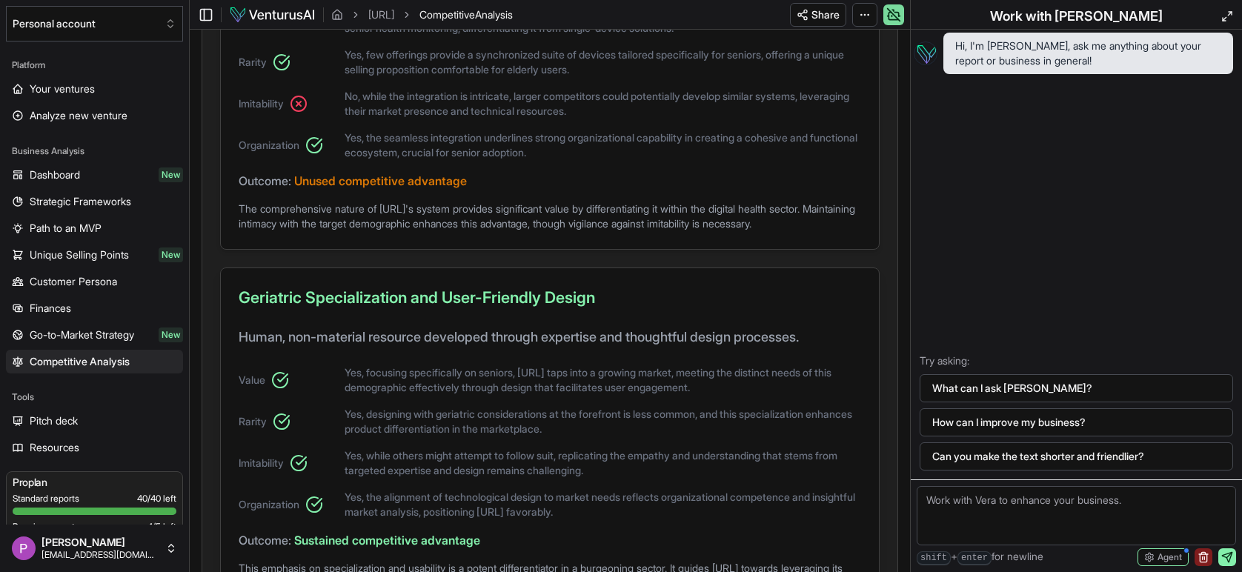
scroll to position [1188, 0]
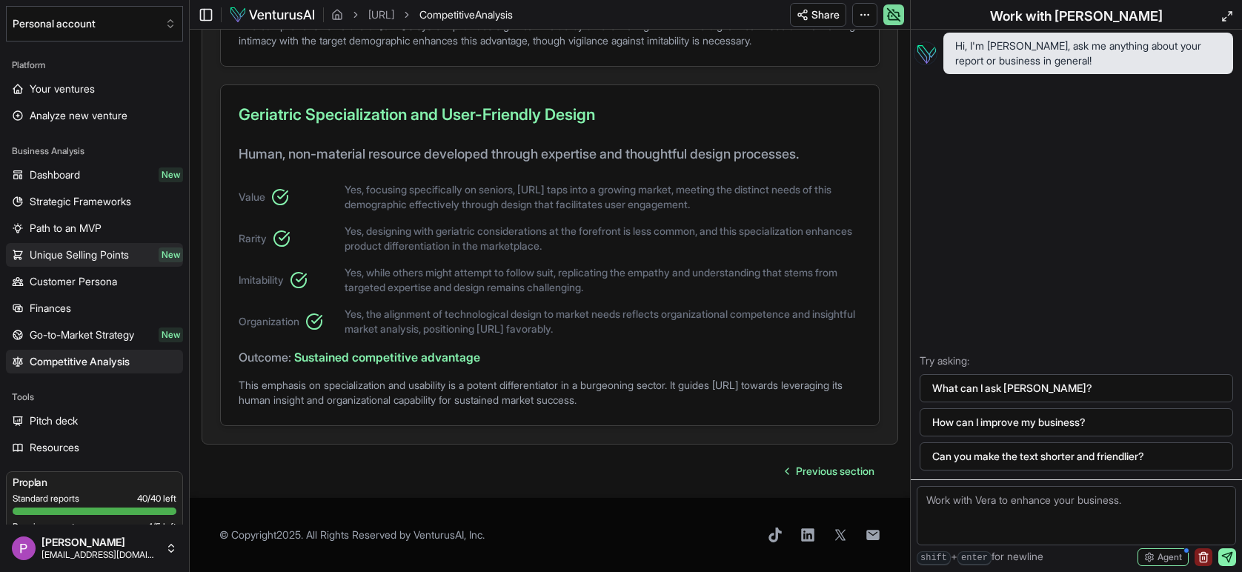
click at [116, 248] on span "Unique Selling Points" at bounding box center [79, 255] width 99 height 15
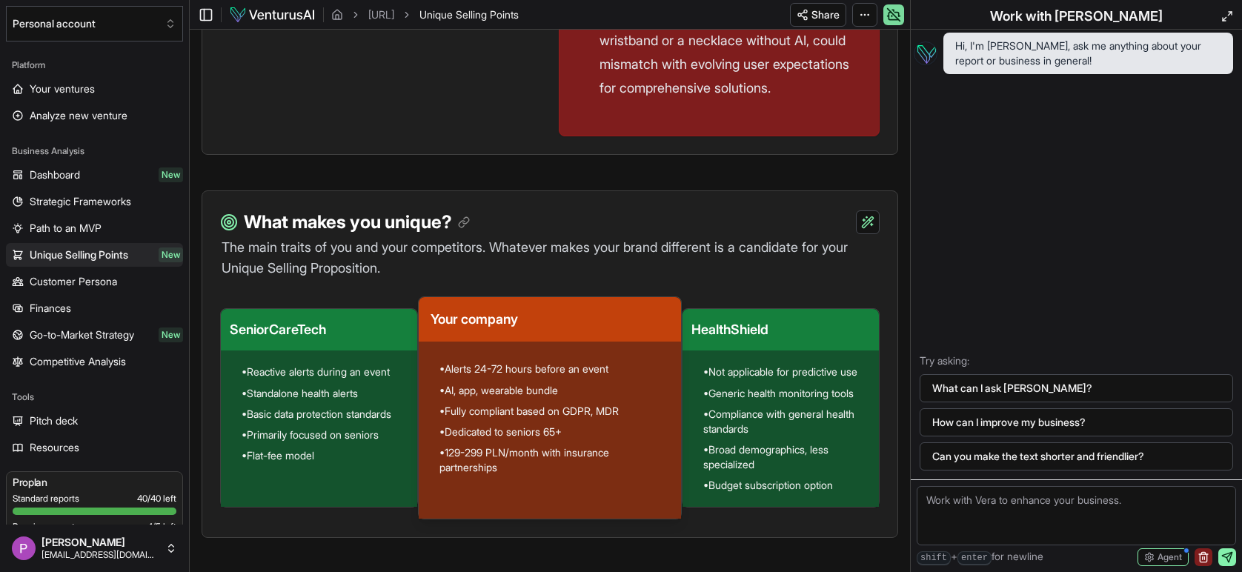
scroll to position [1110, 0]
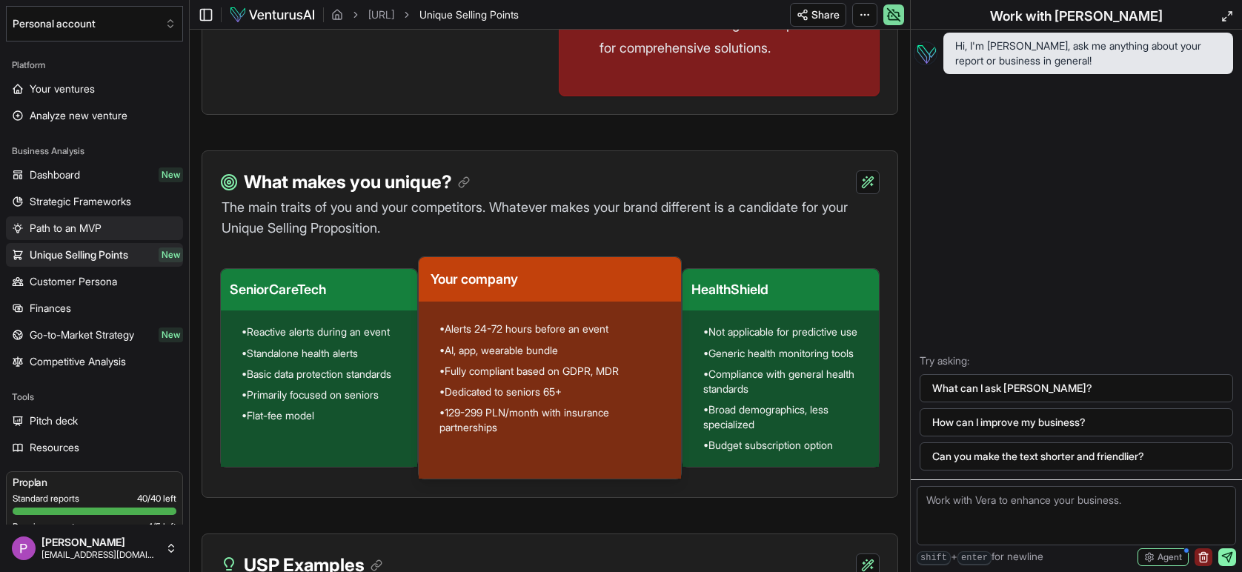
click at [58, 236] on span "Path to an MVP" at bounding box center [66, 228] width 72 height 15
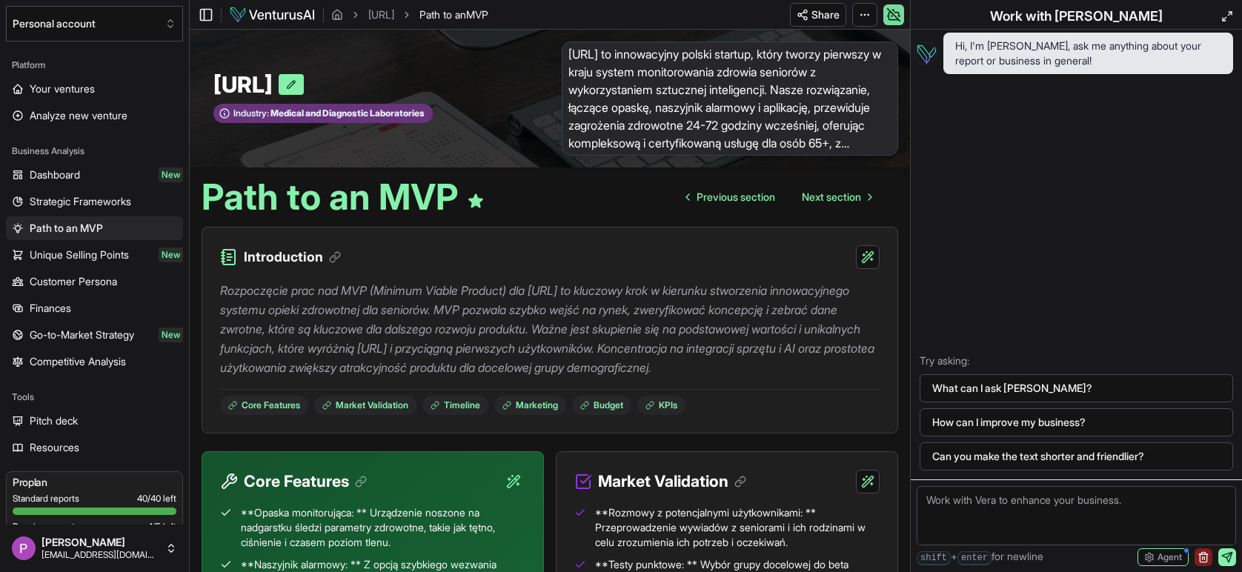
click at [72, 215] on ul "Dashboard New Strategic Frameworks Path to an MVP Unique Selling Points New Cus…" at bounding box center [94, 268] width 177 height 211
click at [74, 204] on span "Strategic Frameworks" at bounding box center [81, 201] width 102 height 15
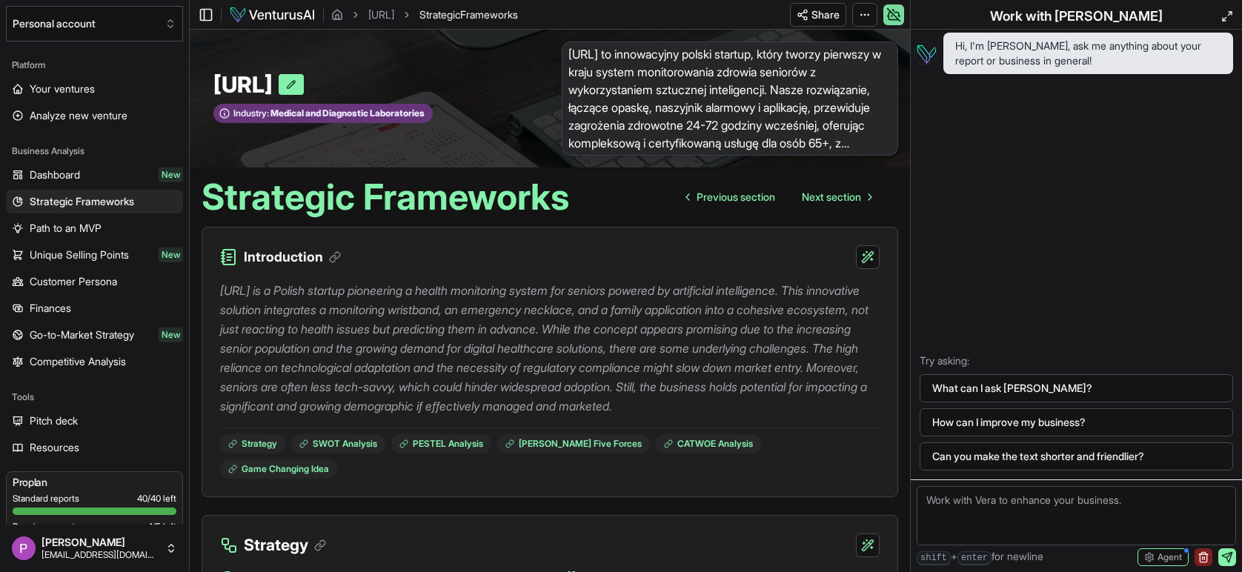
click at [624, 80] on span "[URL] to innowacyjny polski startup, który tworzy pierwszy w kraju system monit…" at bounding box center [730, 99] width 337 height 114
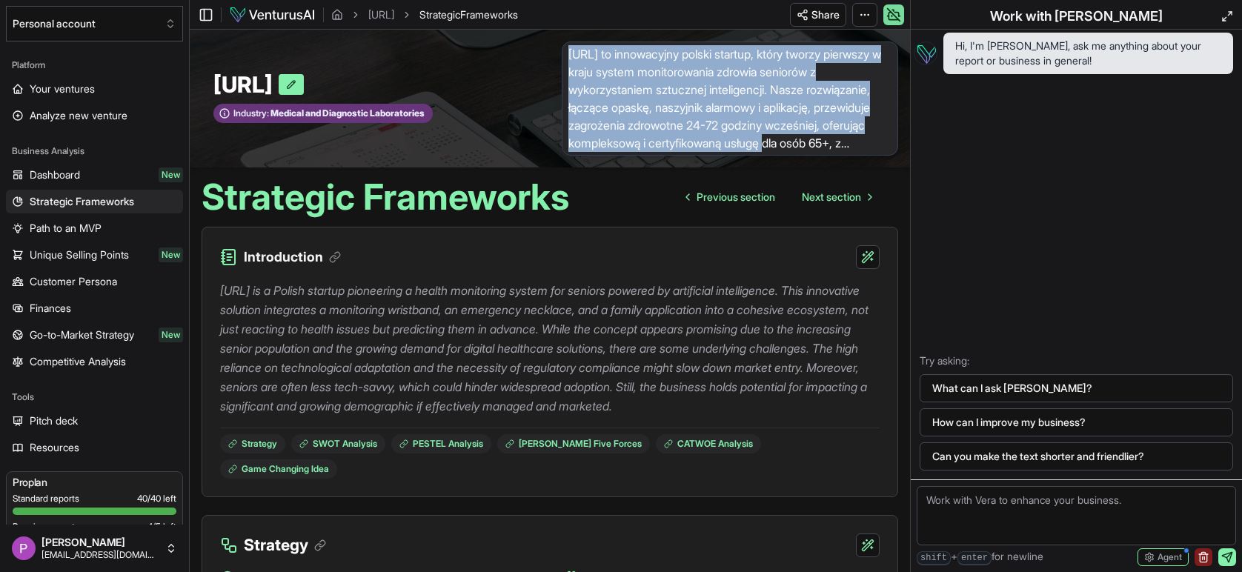
drag, startPoint x: 571, startPoint y: 53, endPoint x: 882, endPoint y: 148, distance: 325.5
click at [887, 150] on span "[URL] to innowacyjny polski startup, który tworzy pierwszy w kraju system monit…" at bounding box center [730, 99] width 337 height 114
click at [822, 120] on span "[URL] to innowacyjny polski startup, który tworzy pierwszy w kraju system monit…" at bounding box center [730, 99] width 337 height 114
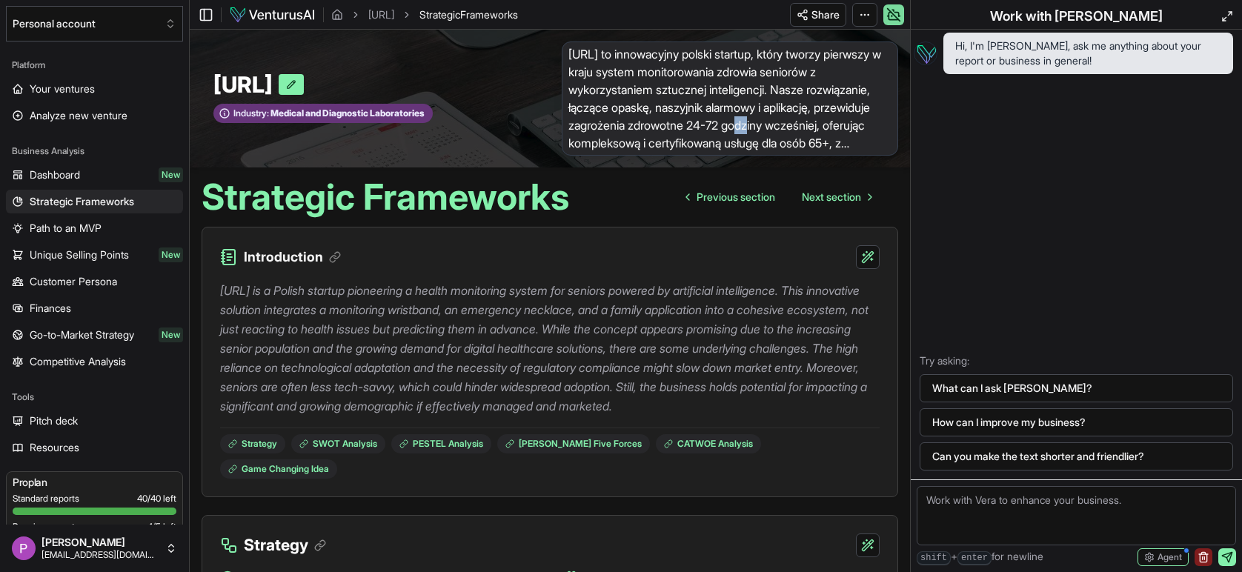
click at [822, 120] on span "[URL] to innowacyjny polski startup, który tworzy pierwszy w kraju system monit…" at bounding box center [730, 99] width 337 height 114
click at [692, 90] on span "[URL] to innowacyjny polski startup, który tworzy pierwszy w kraju system monit…" at bounding box center [730, 99] width 337 height 114
click at [838, 120] on span "[URL] to innowacyjny polski startup, który tworzy pierwszy w kraju system monit…" at bounding box center [730, 99] width 337 height 114
click at [626, 82] on span "[URL] to innowacyjny polski startup, który tworzy pierwszy w kraju system monit…" at bounding box center [730, 99] width 337 height 114
click at [304, 85] on button at bounding box center [291, 84] width 25 height 21
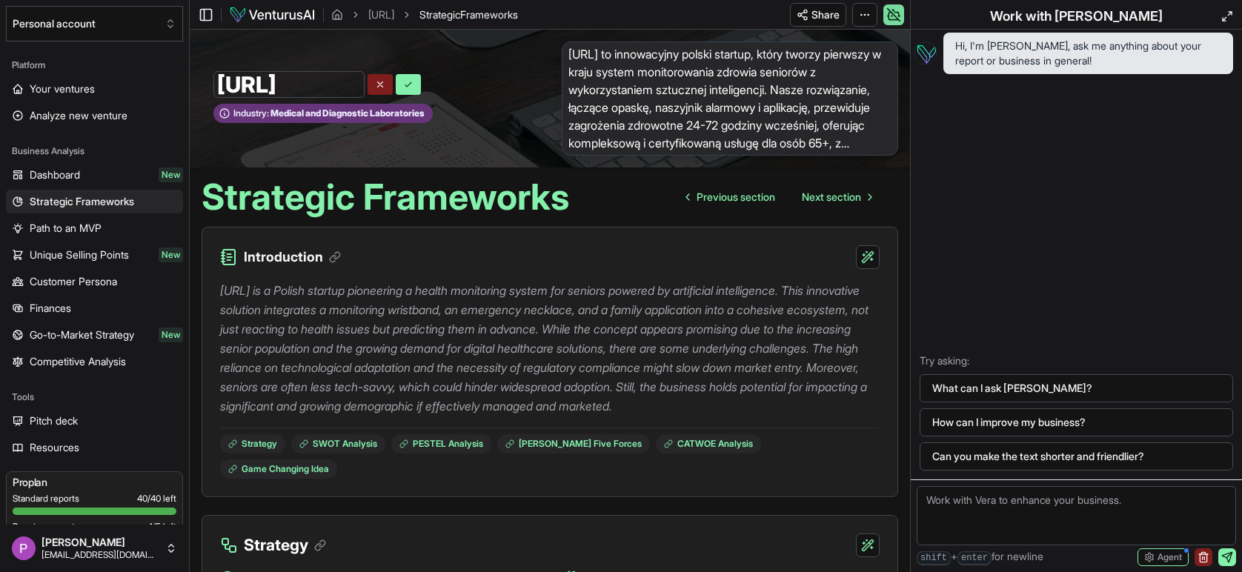
click at [382, 85] on icon at bounding box center [380, 84] width 5 height 5
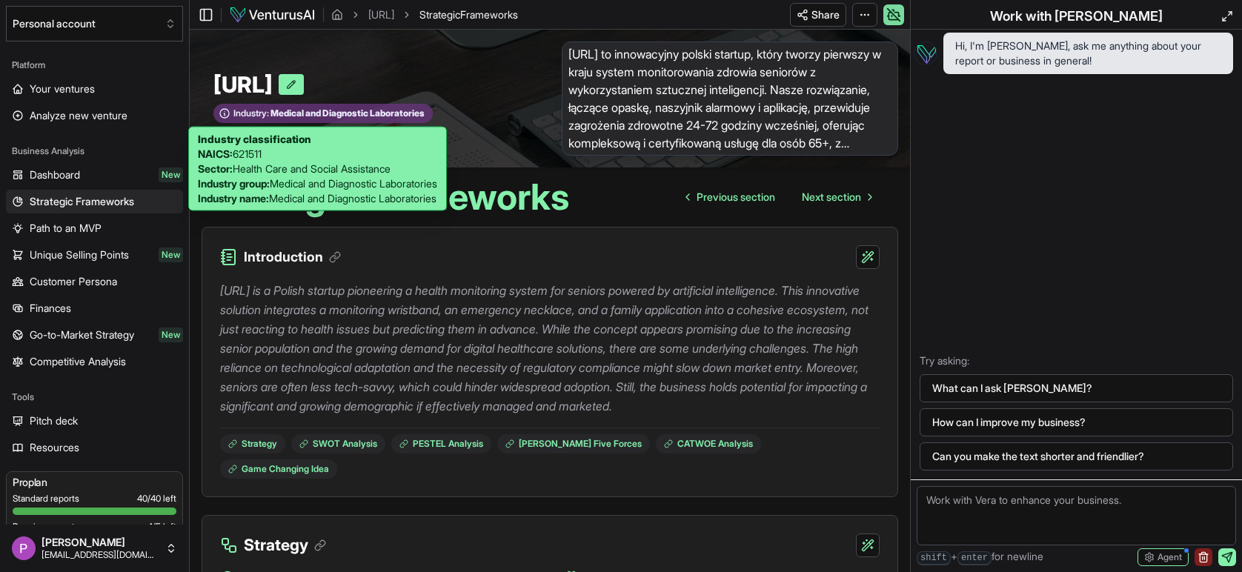
click at [396, 116] on span "Medical and Diagnostic Laboratories" at bounding box center [347, 113] width 156 height 12
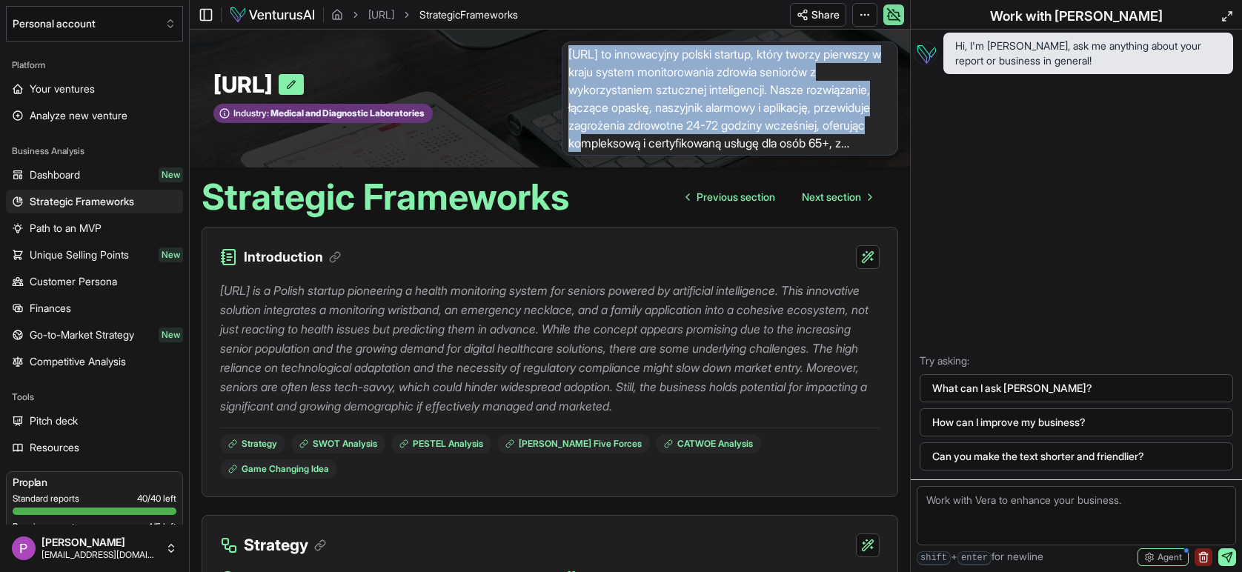
drag, startPoint x: 570, startPoint y: 52, endPoint x: 695, endPoint y: 138, distance: 152.0
click at [695, 138] on span "[URL] to innowacyjny polski startup, który tworzy pierwszy w kraju system monit…" at bounding box center [730, 99] width 337 height 114
click at [589, 51] on span "[URL] to innowacyjny polski startup, który tworzy pierwszy w kraju system monit…" at bounding box center [730, 99] width 337 height 114
drag, startPoint x: 571, startPoint y: 52, endPoint x: 675, endPoint y: 139, distance: 135.7
click at [675, 139] on span "[URL] to innowacyjny polski startup, który tworzy pierwszy w kraju system monit…" at bounding box center [730, 99] width 337 height 114
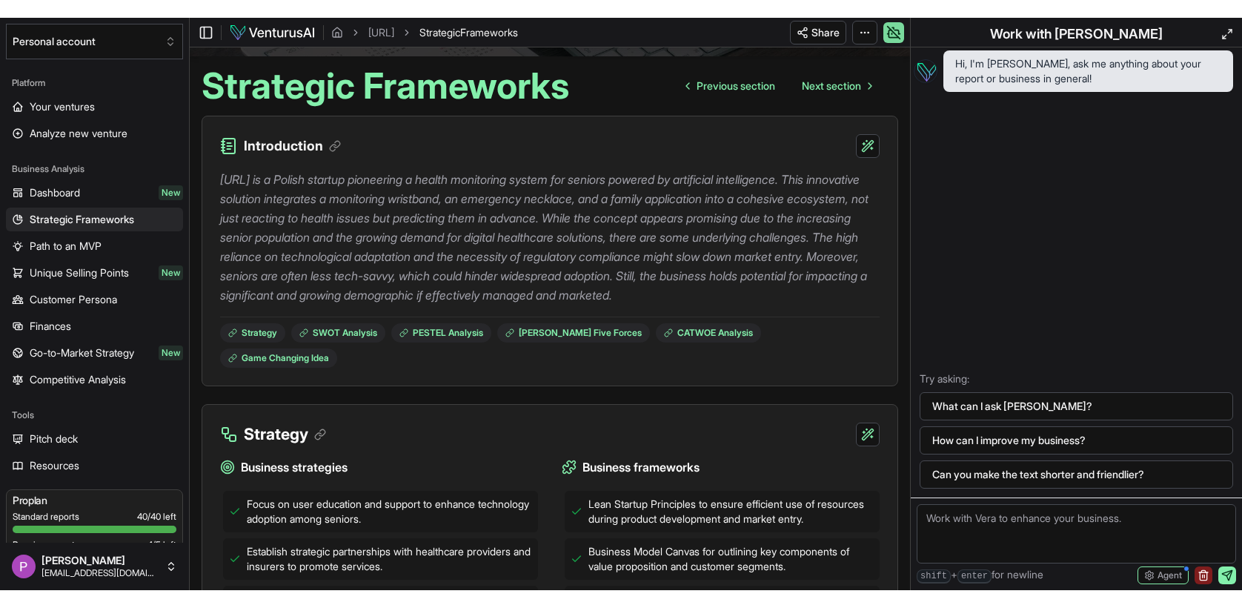
scroll to position [173, 0]
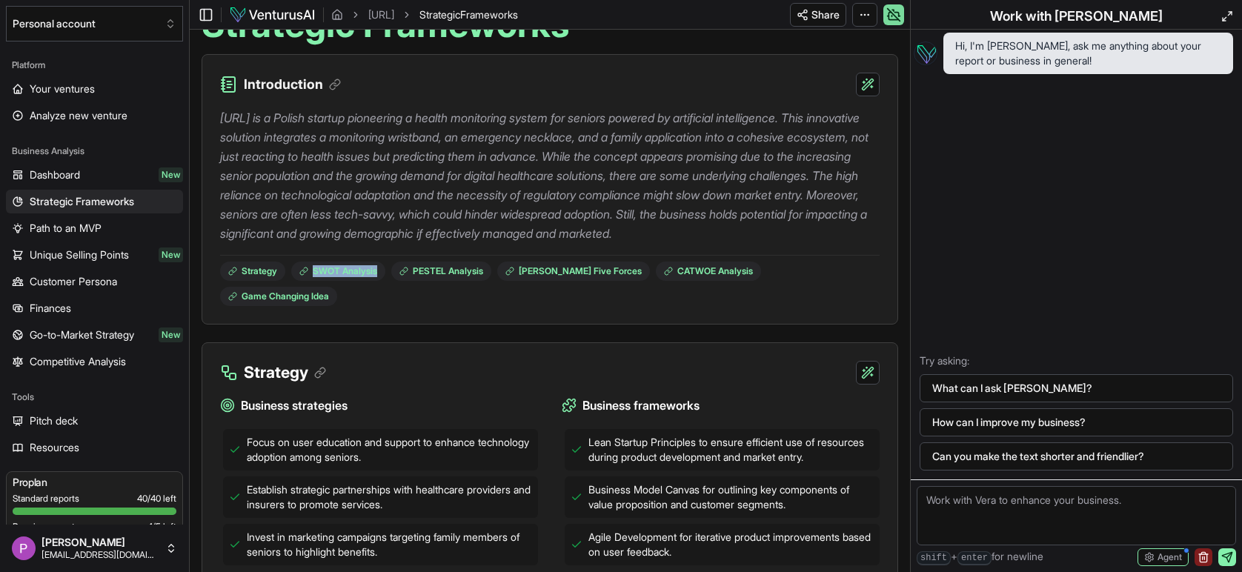
drag, startPoint x: 224, startPoint y: 115, endPoint x: 428, endPoint y: 265, distance: 253.0
click at [431, 271] on div "[URL] is a Polish startup pioneering a health monitoring system for seniors pow…" at bounding box center [550, 201] width 660 height 210
copy link "SWOT Analysis"
